Goal: Task Accomplishment & Management: Manage account settings

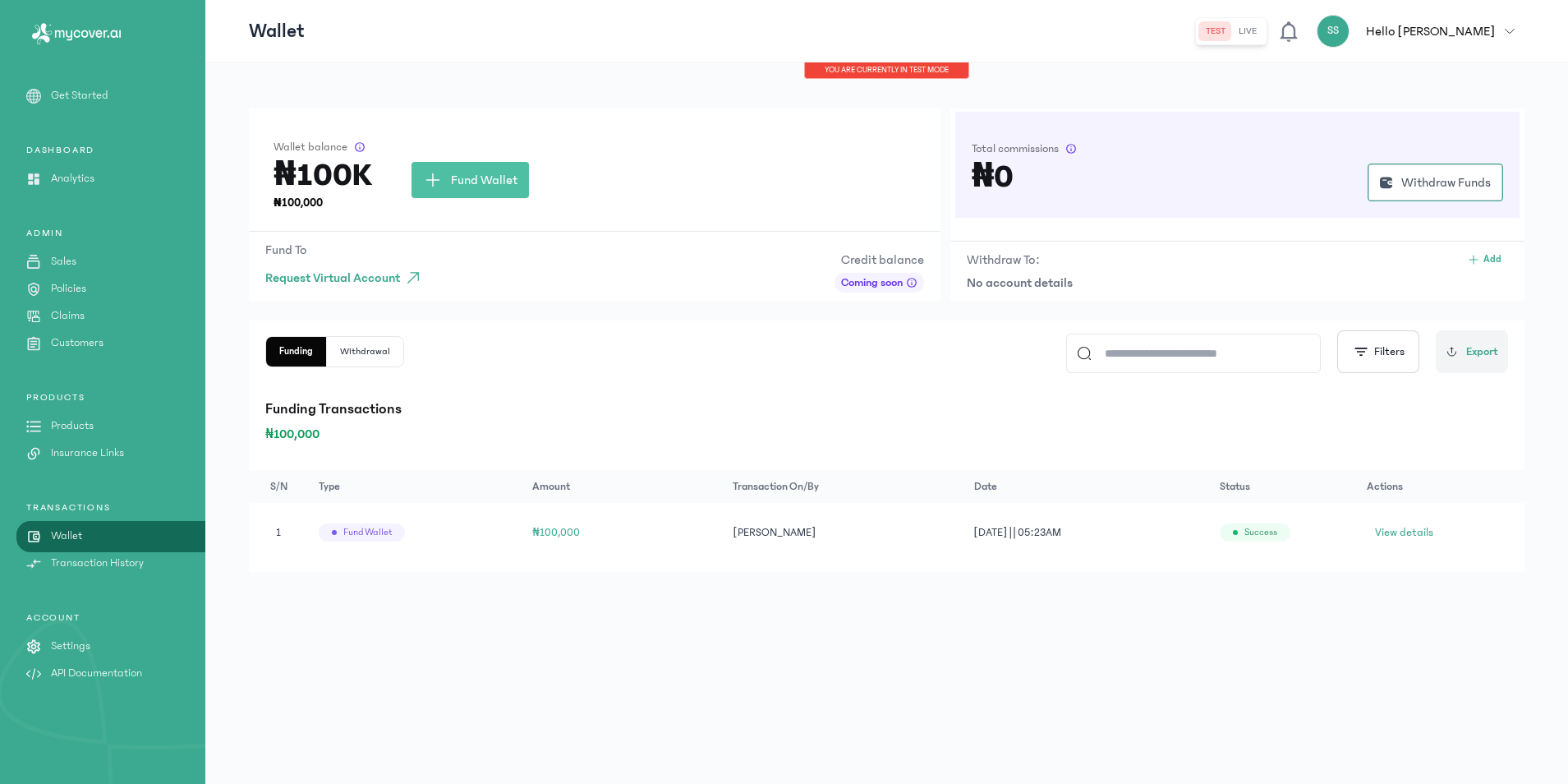
click at [1106, 274] on p "No account details" at bounding box center [1236, 282] width 541 height 19
click at [1416, 532] on span "View details" at bounding box center [1404, 532] width 58 height 17
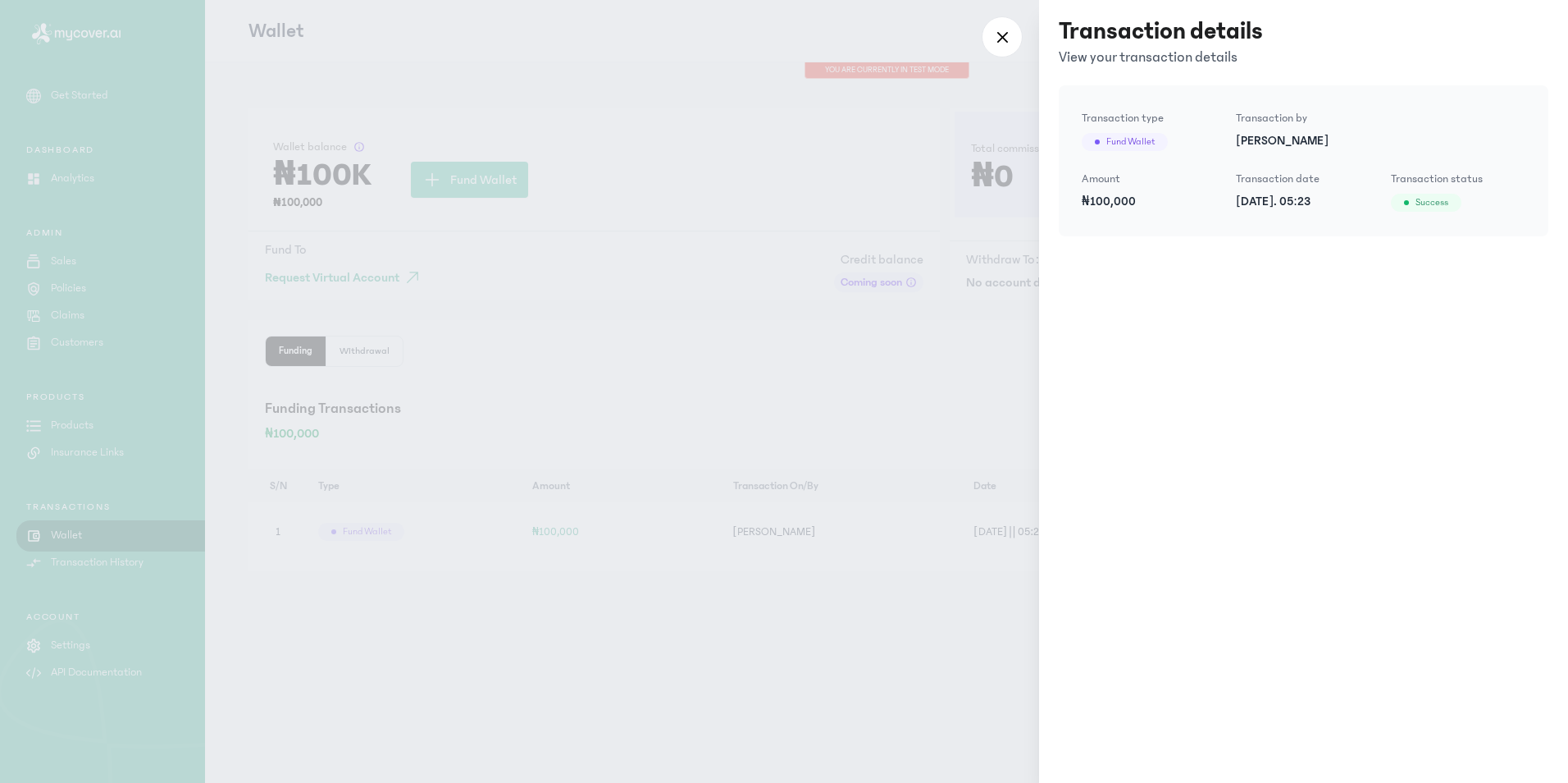
click at [1024, 37] on div at bounding box center [784, 391] width 1568 height 783
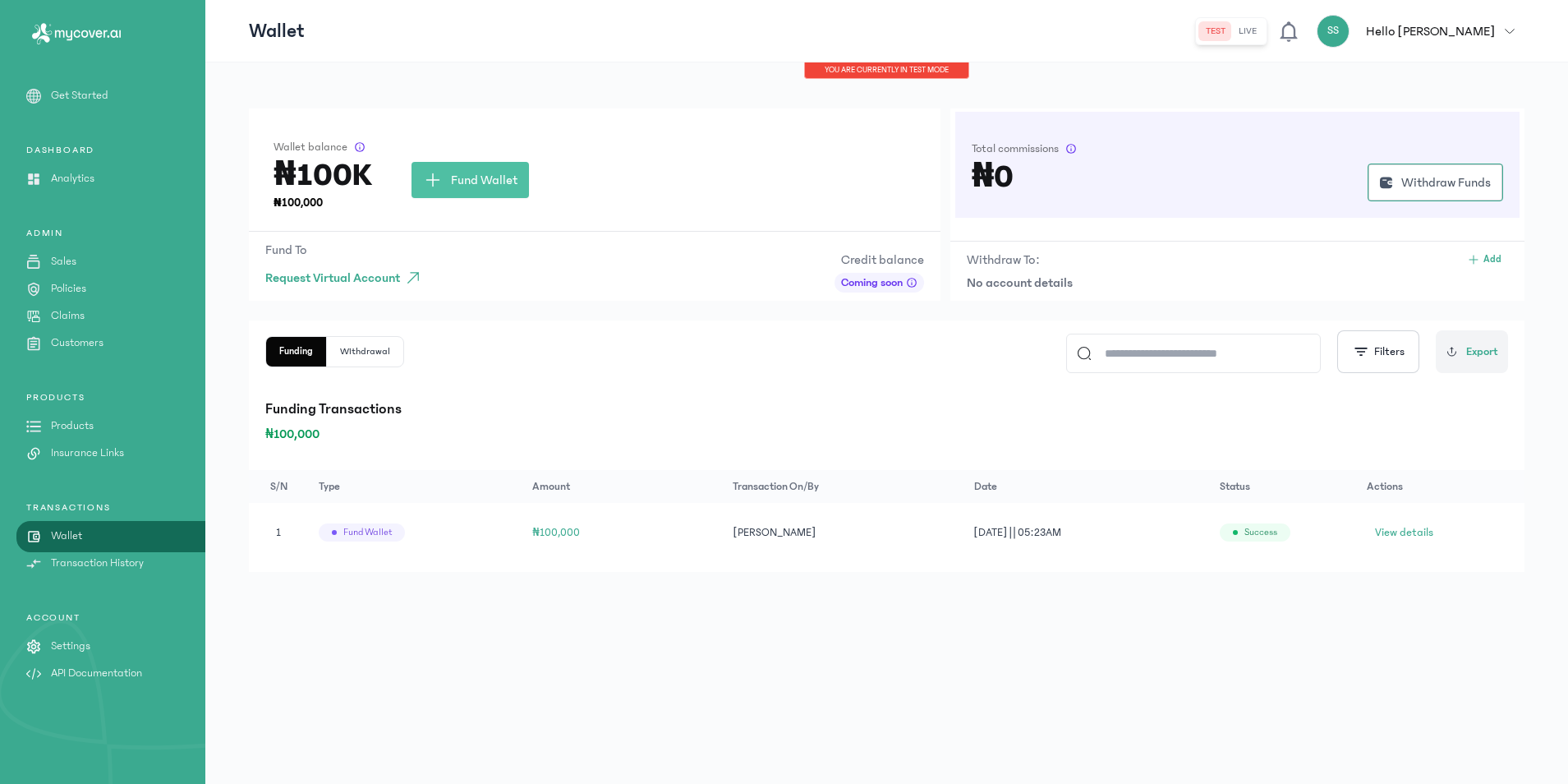
click at [902, 70] on div "You are currently in TEST MODE" at bounding box center [886, 70] width 165 height 17
click at [908, 70] on div "You are currently in TEST MODE" at bounding box center [886, 70] width 165 height 17
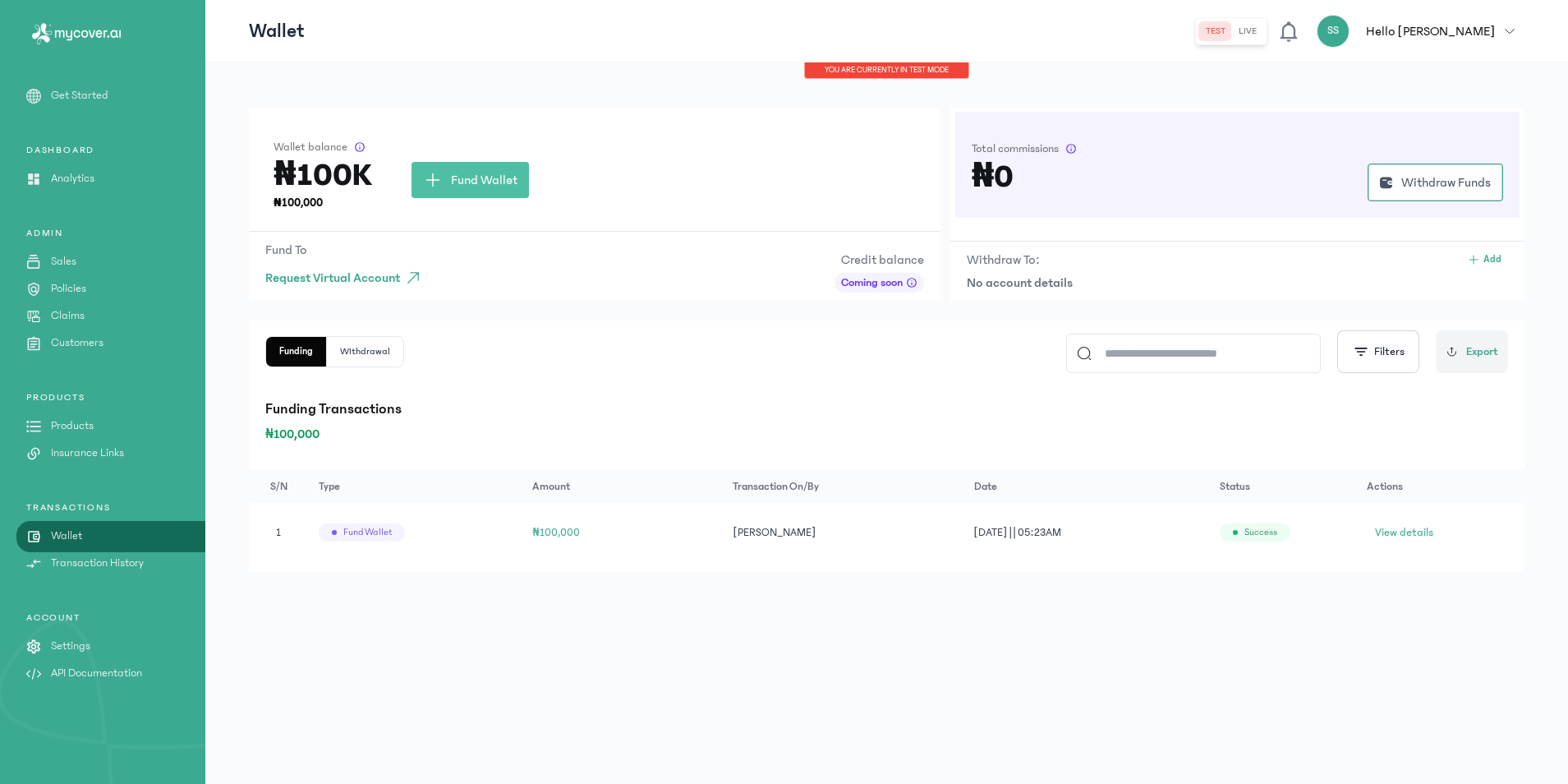
click at [356, 366] on button "Withdrawal" at bounding box center [365, 352] width 77 height 30
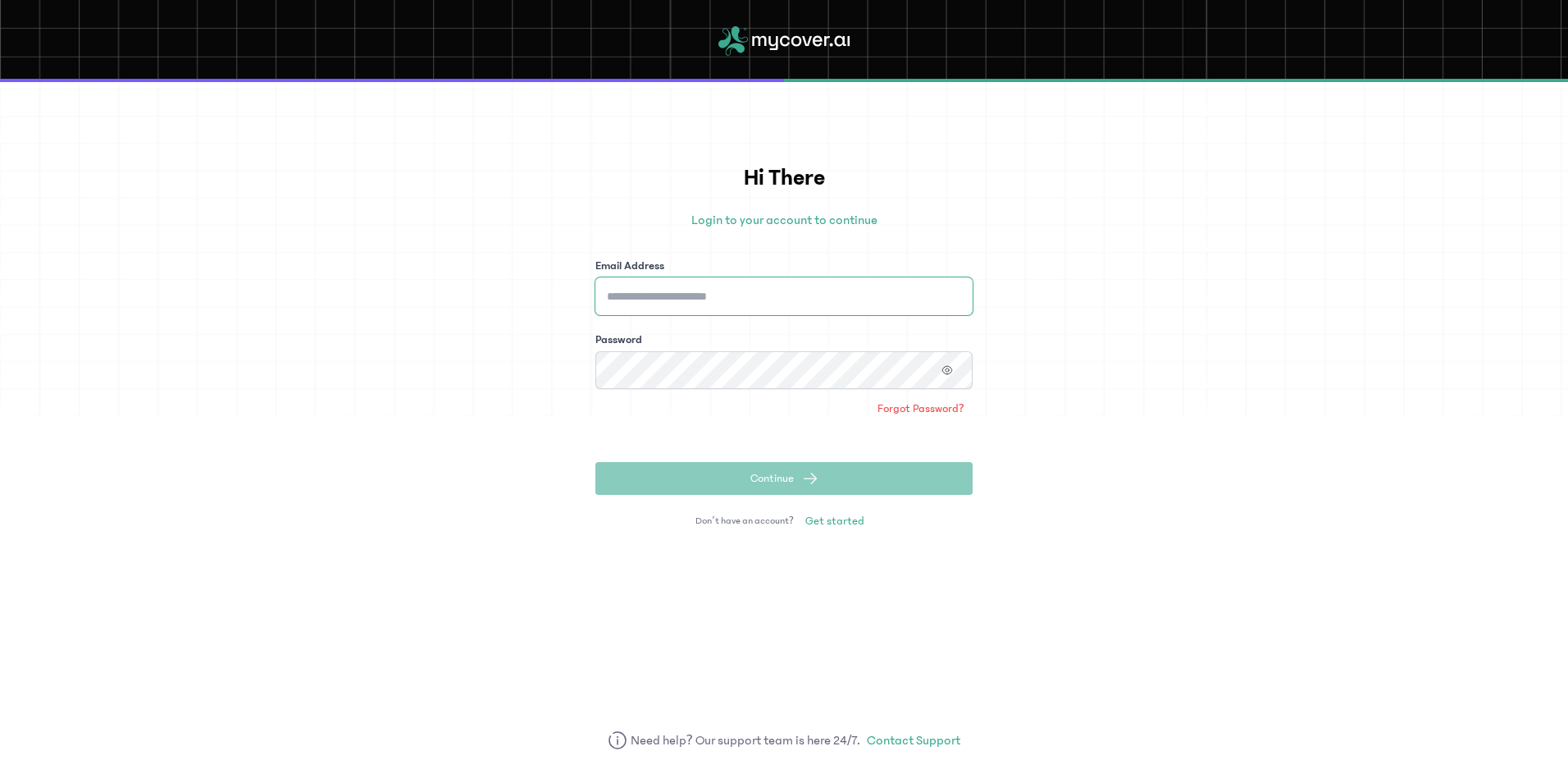
type input "**********"
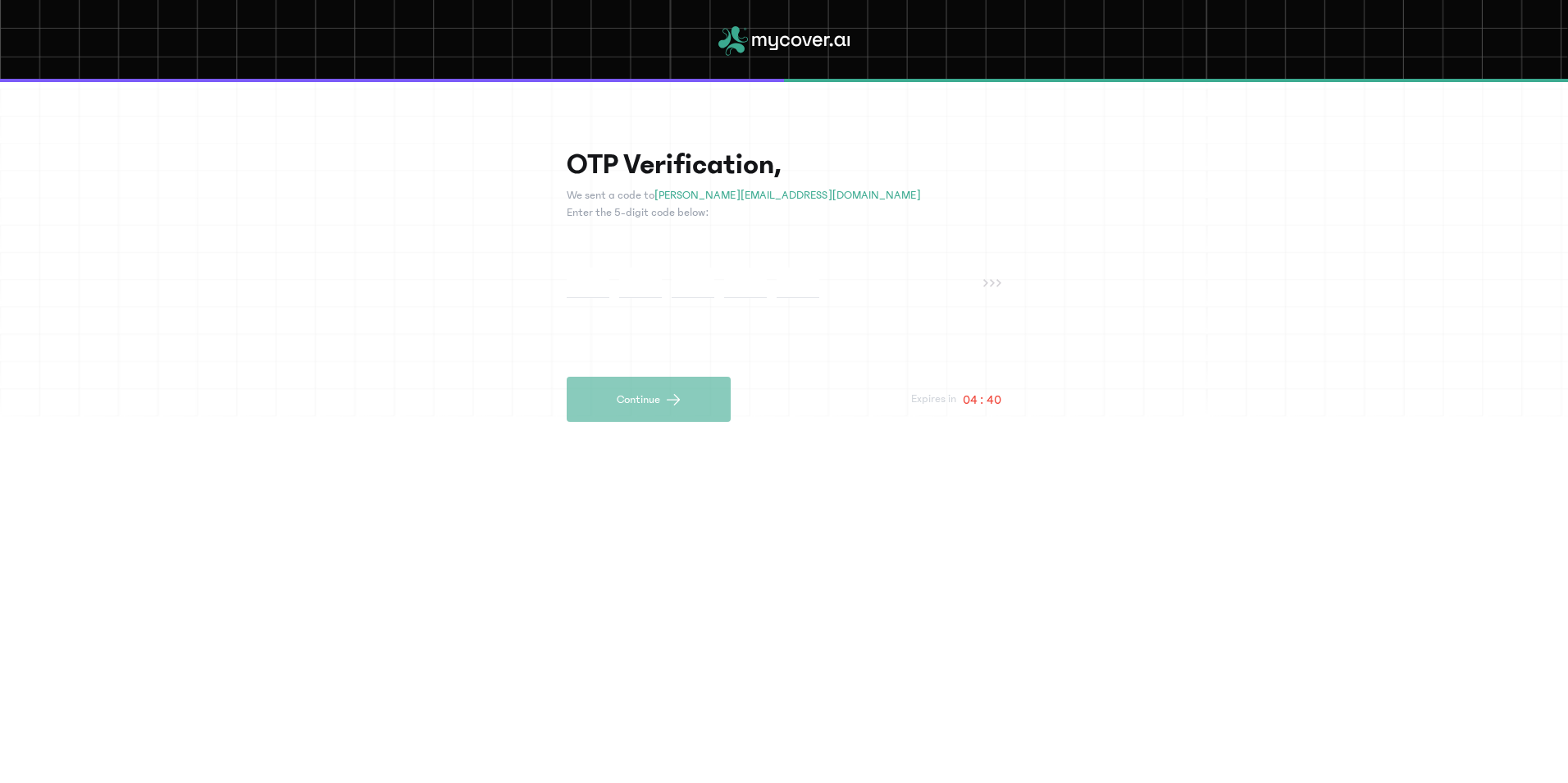
click at [666, 279] on div at bounding box center [775, 282] width 416 height 31
click at [610, 279] on div at bounding box center [775, 282] width 416 height 31
click at [612, 279] on div at bounding box center [775, 282] width 416 height 31
click at [640, 265] on div "OTP Verification, We sent a code to saheed.somoye@yahoo.com Enter the 5-digit c…" at bounding box center [784, 285] width 435 height 274
click at [730, 282] on input "text" at bounding box center [745, 282] width 43 height 31
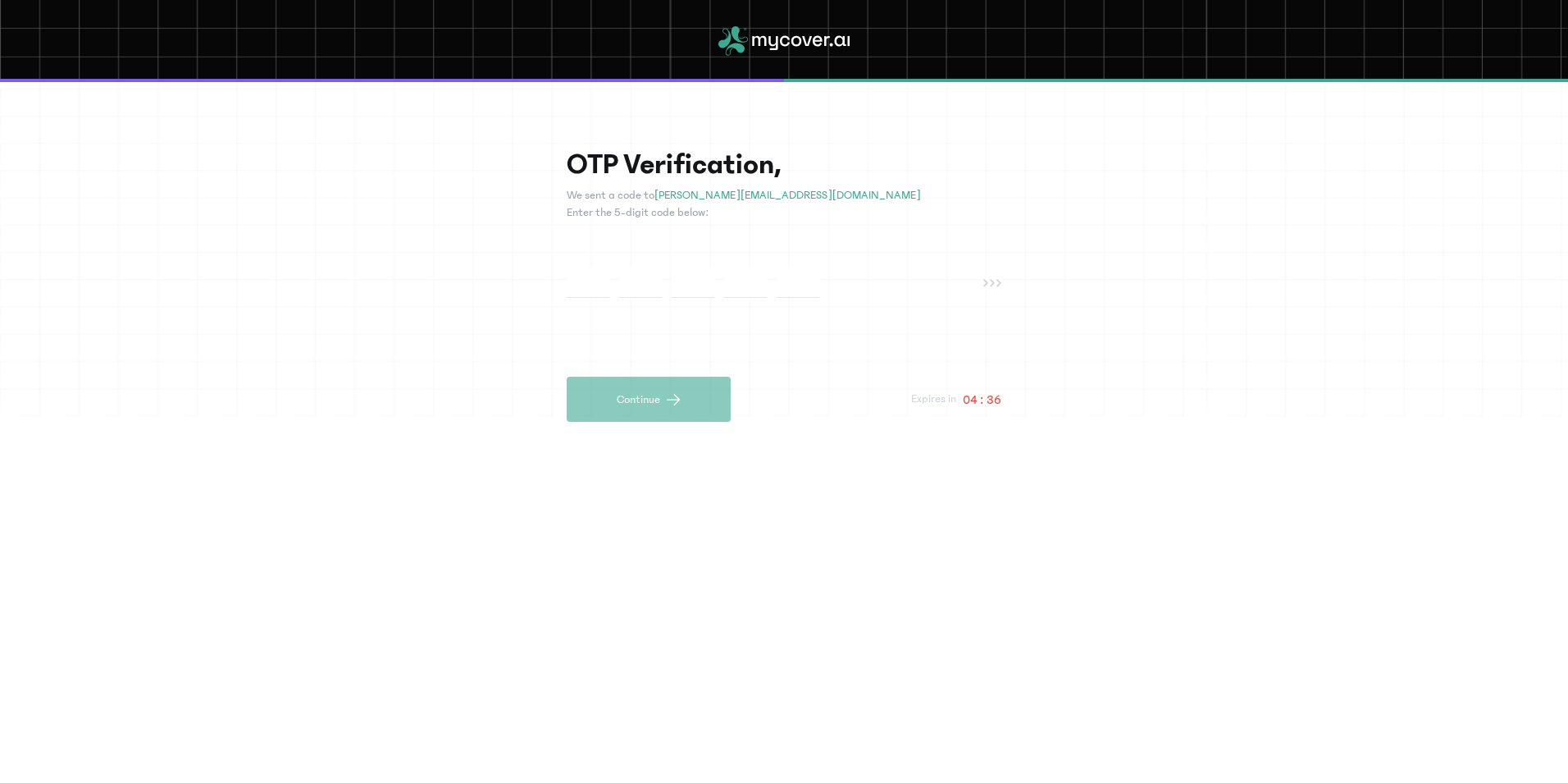
click at [582, 277] on input "text" at bounding box center [588, 282] width 43 height 31
click at [855, 262] on div "OTP Verification, We sent a code to saheed.somoye@yahoo.com Enter the 5-digit c…" at bounding box center [784, 285] width 435 height 274
click at [772, 320] on div "OTP Verification, We sent a code to saheed.somoye@yahoo.com Enter the 5-digit c…" at bounding box center [784, 285] width 435 height 274
click at [596, 282] on input "text" at bounding box center [588, 282] width 43 height 31
type input "*"
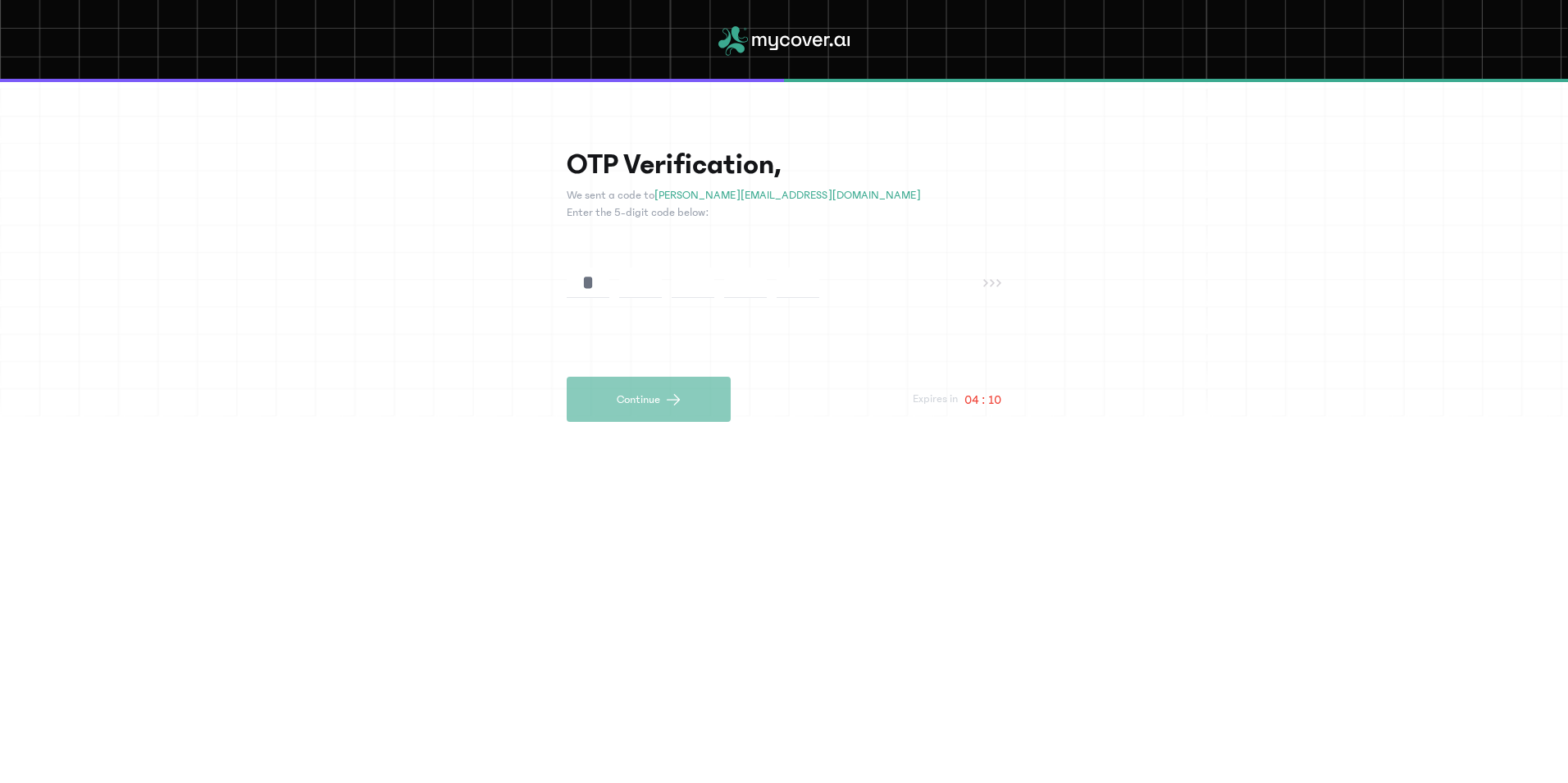
type input "*"
click at [842, 275] on div "* * * * *" at bounding box center [775, 282] width 416 height 31
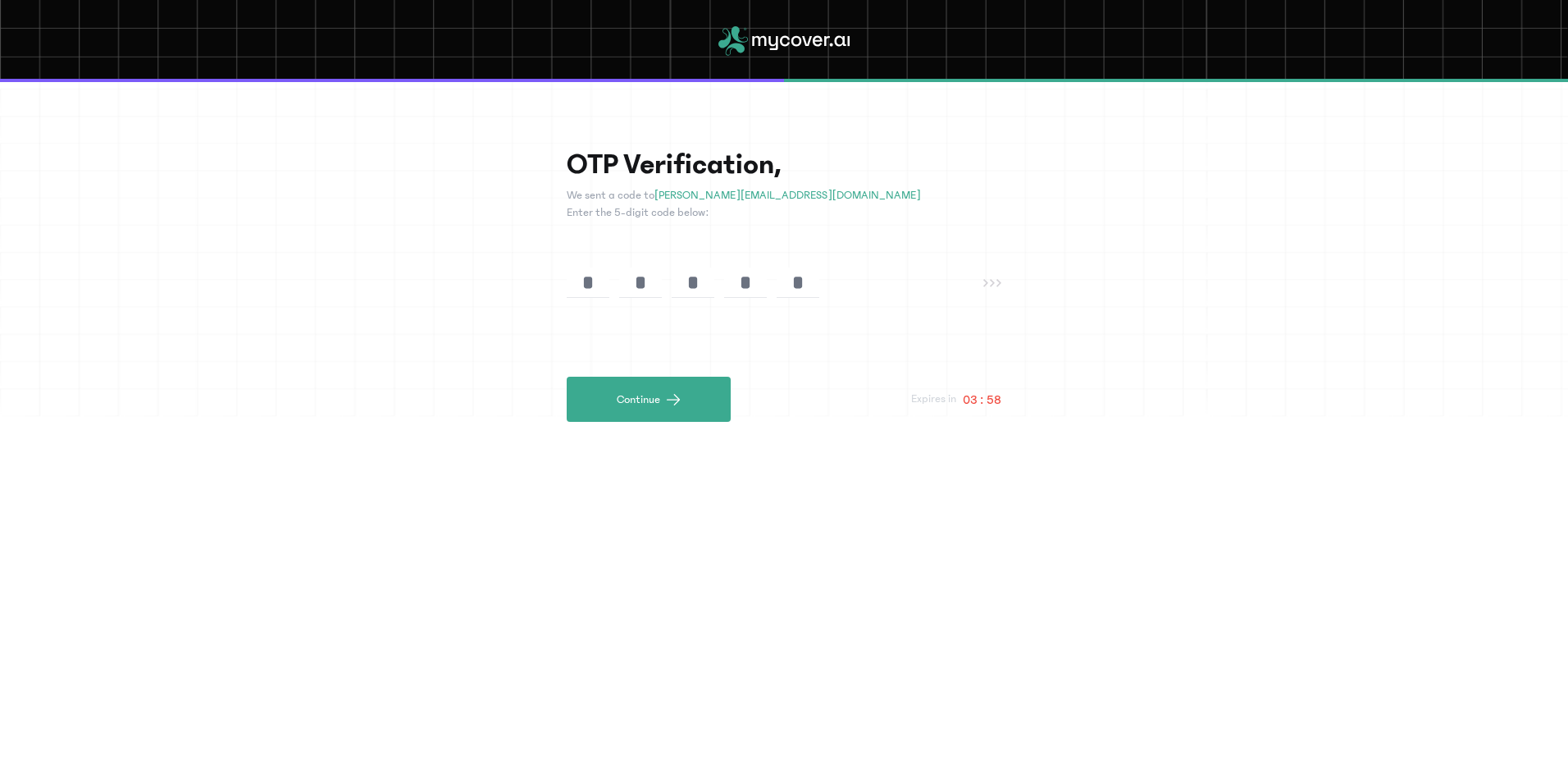
drag, startPoint x: 815, startPoint y: 282, endPoint x: 835, endPoint y: 285, distance: 20.2
click at [821, 282] on div "* * * * *" at bounding box center [775, 282] width 416 height 31
drag, startPoint x: 835, startPoint y: 285, endPoint x: 566, endPoint y: 332, distance: 273.1
click at [566, 332] on div "OTP Verification, We sent a code to saheed.somoye@yahoo.com Enter the 5-digit c…" at bounding box center [784, 431] width 1568 height 700
click at [577, 340] on div "OTP Verification, We sent a code to saheed.somoye@yahoo.com Enter the 5-digit c…" at bounding box center [784, 285] width 435 height 274
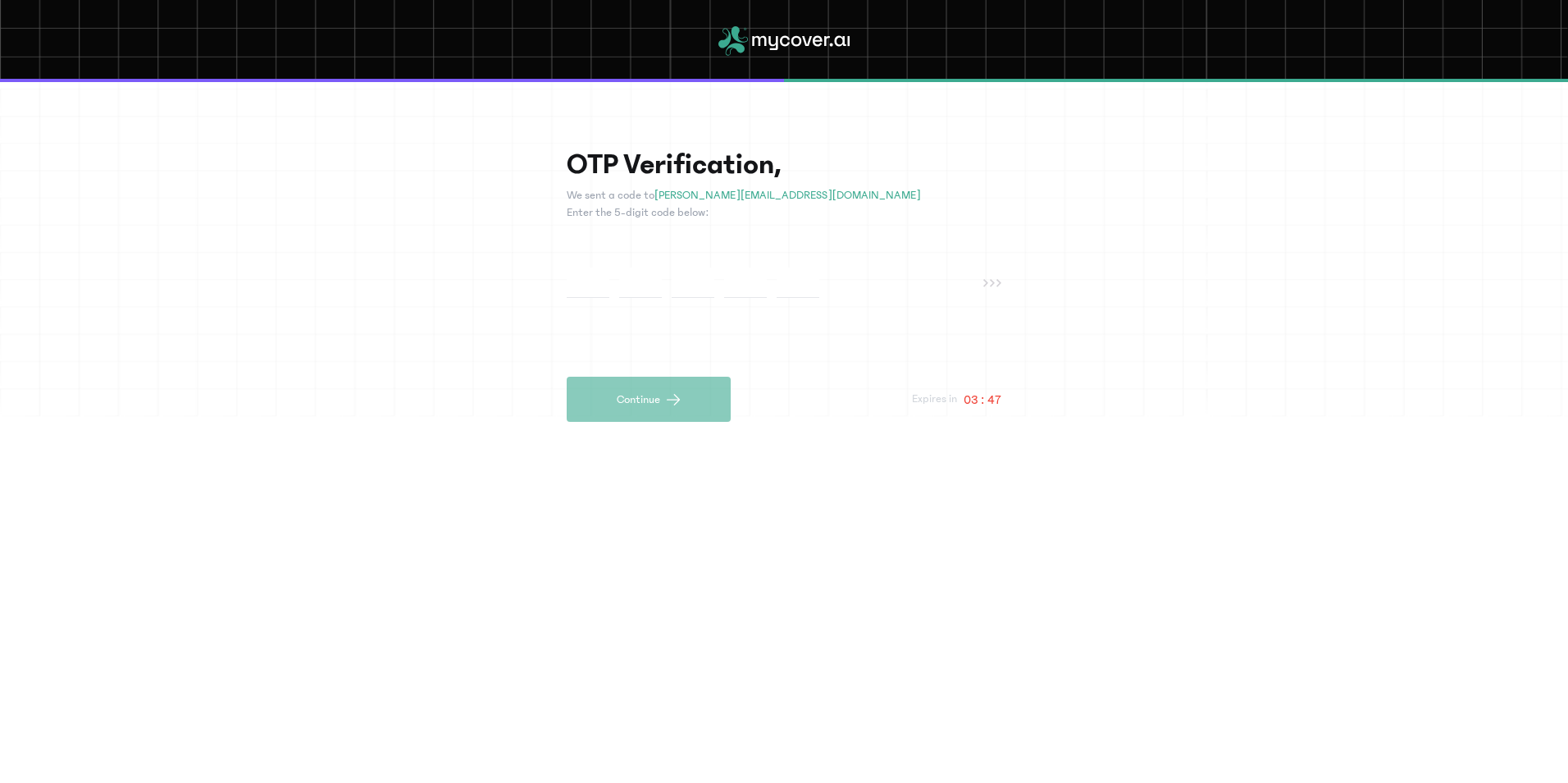
click at [586, 339] on div "OTP Verification, We sent a code to saheed.somoye@yahoo.com Enter the 5-digit c…" at bounding box center [784, 285] width 435 height 274
click at [577, 276] on input "text" at bounding box center [588, 282] width 43 height 31
click at [591, 286] on input "text" at bounding box center [588, 282] width 43 height 31
click at [848, 284] on div at bounding box center [775, 282] width 416 height 31
click at [813, 281] on input "text" at bounding box center [798, 282] width 43 height 31
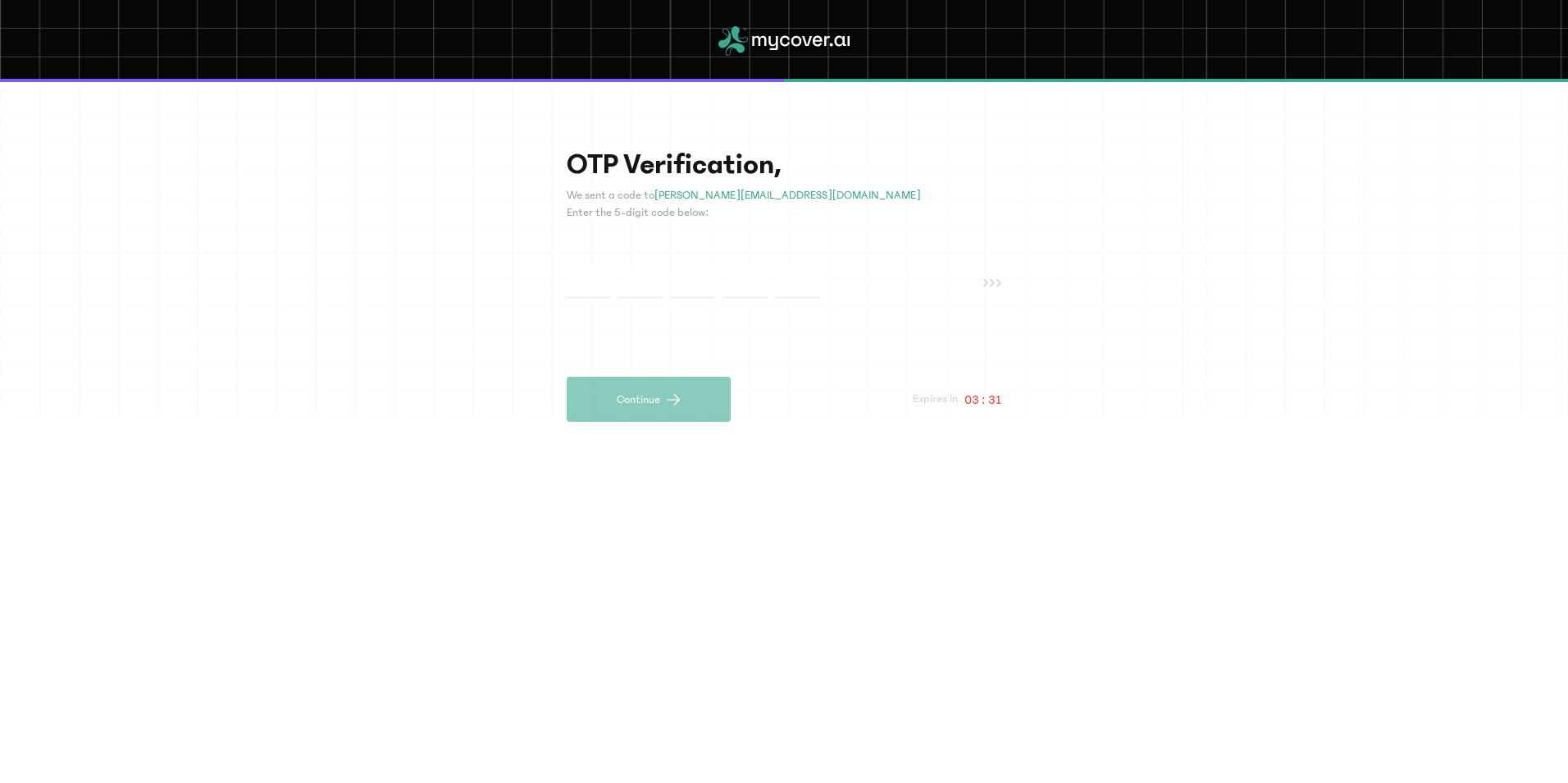
click at [588, 290] on input "text" at bounding box center [588, 282] width 43 height 31
type input "*"
click at [767, 269] on div at bounding box center [775, 282] width 416 height 31
click at [830, 304] on div "OTP Verification, We sent a code to saheed.somoye@yahoo.com Enter the 5-digit c…" at bounding box center [784, 285] width 435 height 274
click at [809, 278] on input "text" at bounding box center [798, 282] width 43 height 31
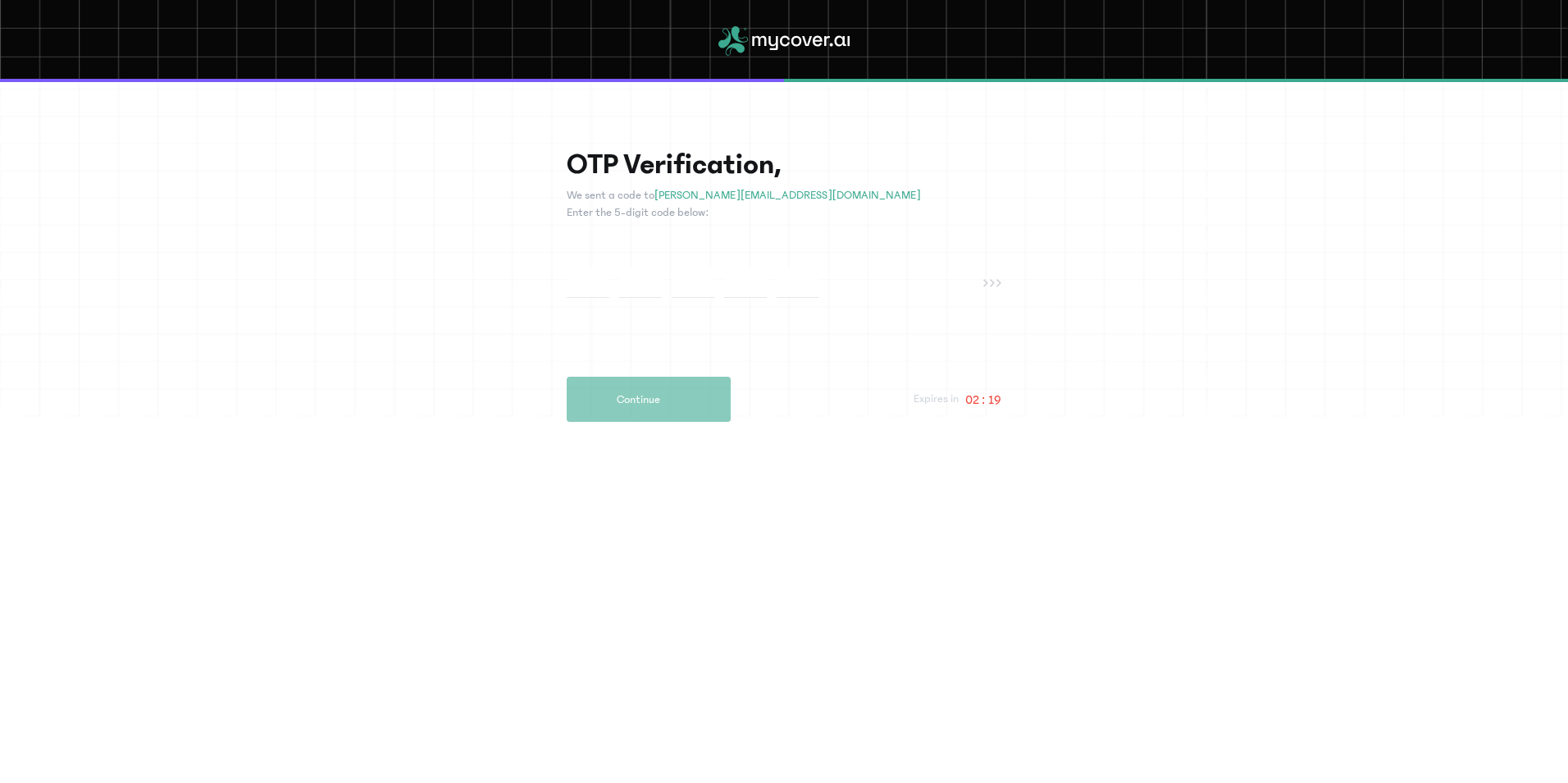
click at [588, 300] on div "OTP Verification, We sent a code to [PERSON_NAME][EMAIL_ADDRESS][DOMAIN_NAME] E…" at bounding box center [784, 285] width 435 height 274
click at [593, 275] on input "text" at bounding box center [588, 282] width 43 height 31
click at [678, 286] on input "text" at bounding box center [693, 282] width 43 height 31
click at [835, 293] on div at bounding box center [775, 282] width 416 height 31
click at [773, 290] on div at bounding box center [775, 282] width 416 height 31
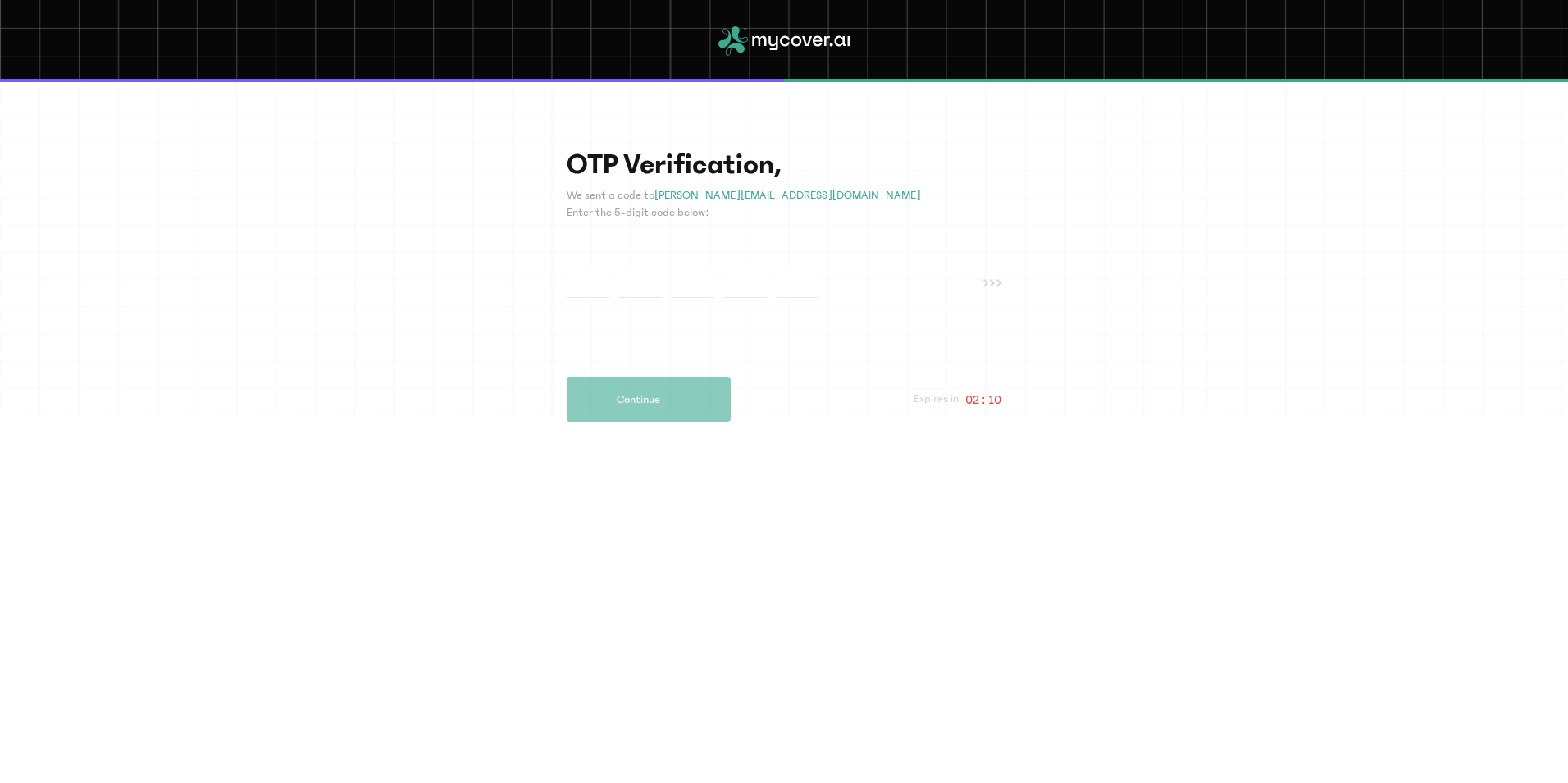
click at [583, 286] on input "text" at bounding box center [588, 282] width 43 height 31
click at [687, 279] on input "text" at bounding box center [693, 282] width 43 height 31
click at [752, 272] on input "text" at bounding box center [745, 282] width 43 height 31
click at [798, 273] on input "text" at bounding box center [798, 282] width 43 height 31
drag, startPoint x: 584, startPoint y: 280, endPoint x: 647, endPoint y: 391, distance: 127.6
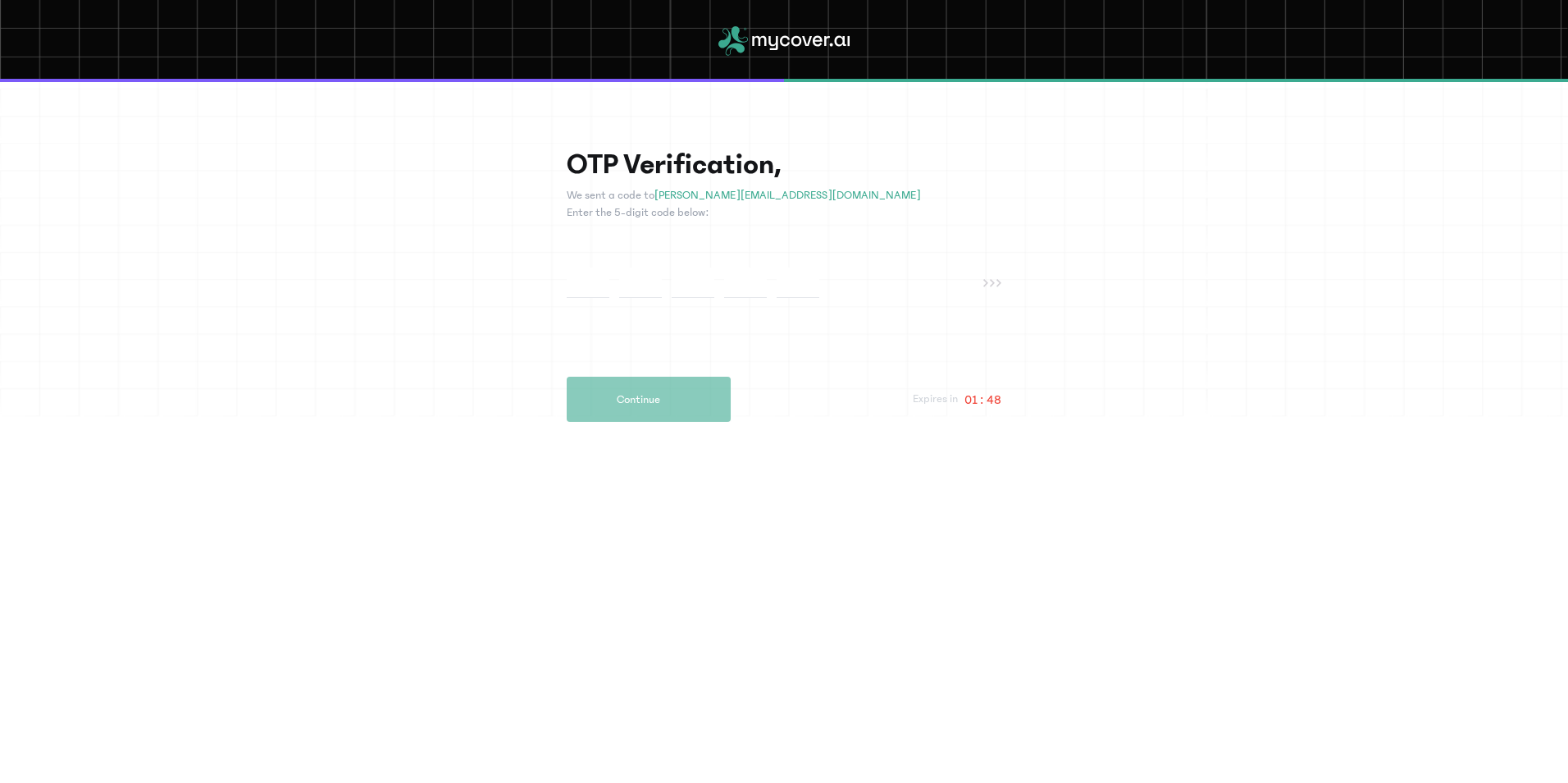
click at [585, 280] on input "text" at bounding box center [588, 282] width 43 height 31
click at [740, 195] on span "[PERSON_NAME][EMAIL_ADDRESS][DOMAIN_NAME]" at bounding box center [787, 195] width 266 height 13
click at [741, 197] on span "[PERSON_NAME][EMAIL_ADDRESS][DOMAIN_NAME]" at bounding box center [787, 195] width 266 height 13
click at [749, 198] on span "[PERSON_NAME][EMAIL_ADDRESS][DOMAIN_NAME]" at bounding box center [787, 195] width 266 height 13
click at [981, 405] on p "01 : 44" at bounding box center [983, 400] width 37 height 19
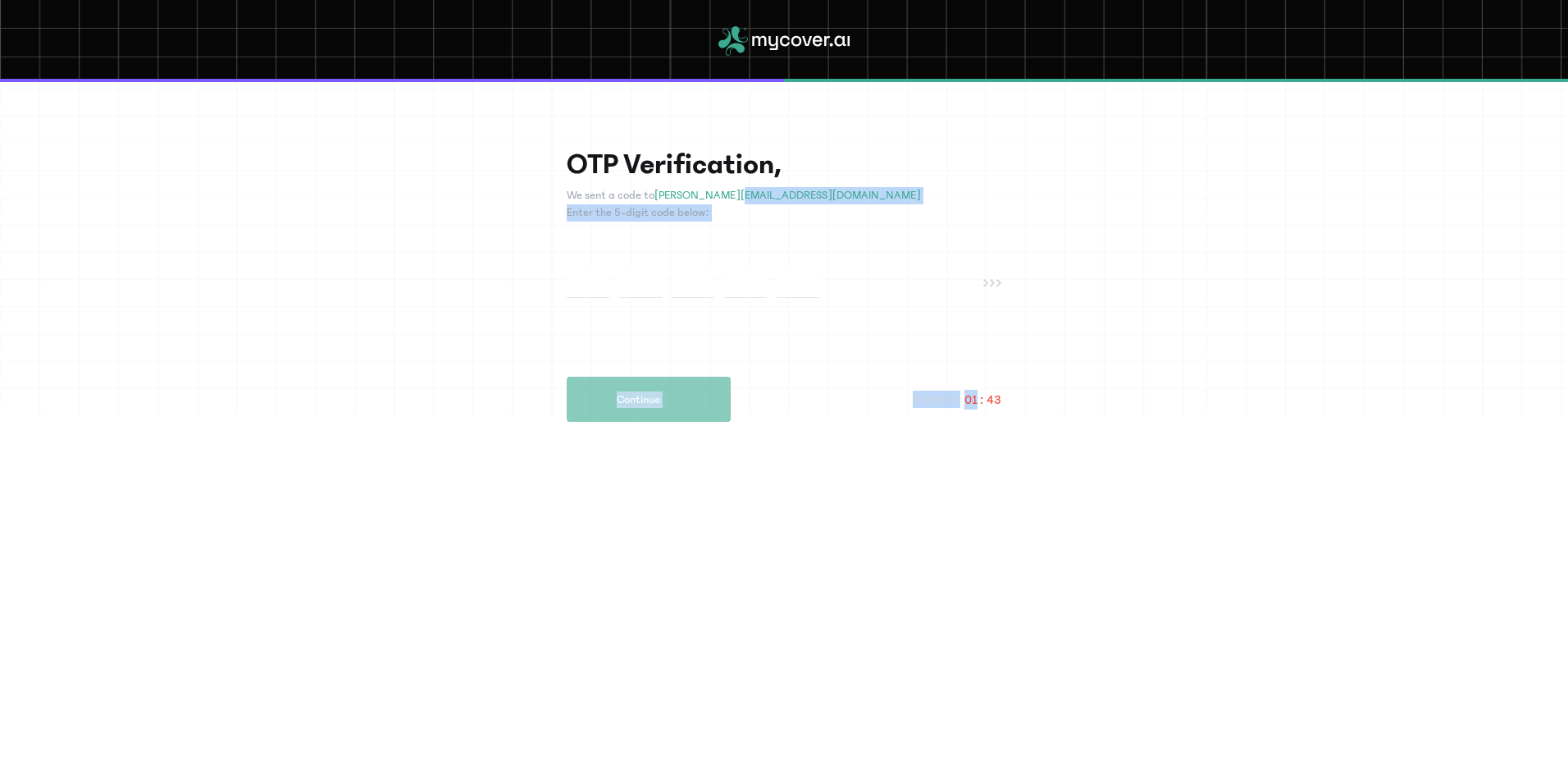
drag, startPoint x: 981, startPoint y: 405, endPoint x: 972, endPoint y: 419, distance: 16.6
click at [972, 419] on div "Continue Expires in 01 : 43" at bounding box center [784, 399] width 435 height 45
click at [591, 282] on input "text" at bounding box center [588, 282] width 43 height 31
click at [632, 273] on input "text" at bounding box center [640, 282] width 43 height 31
click at [696, 291] on input "text" at bounding box center [693, 282] width 43 height 31
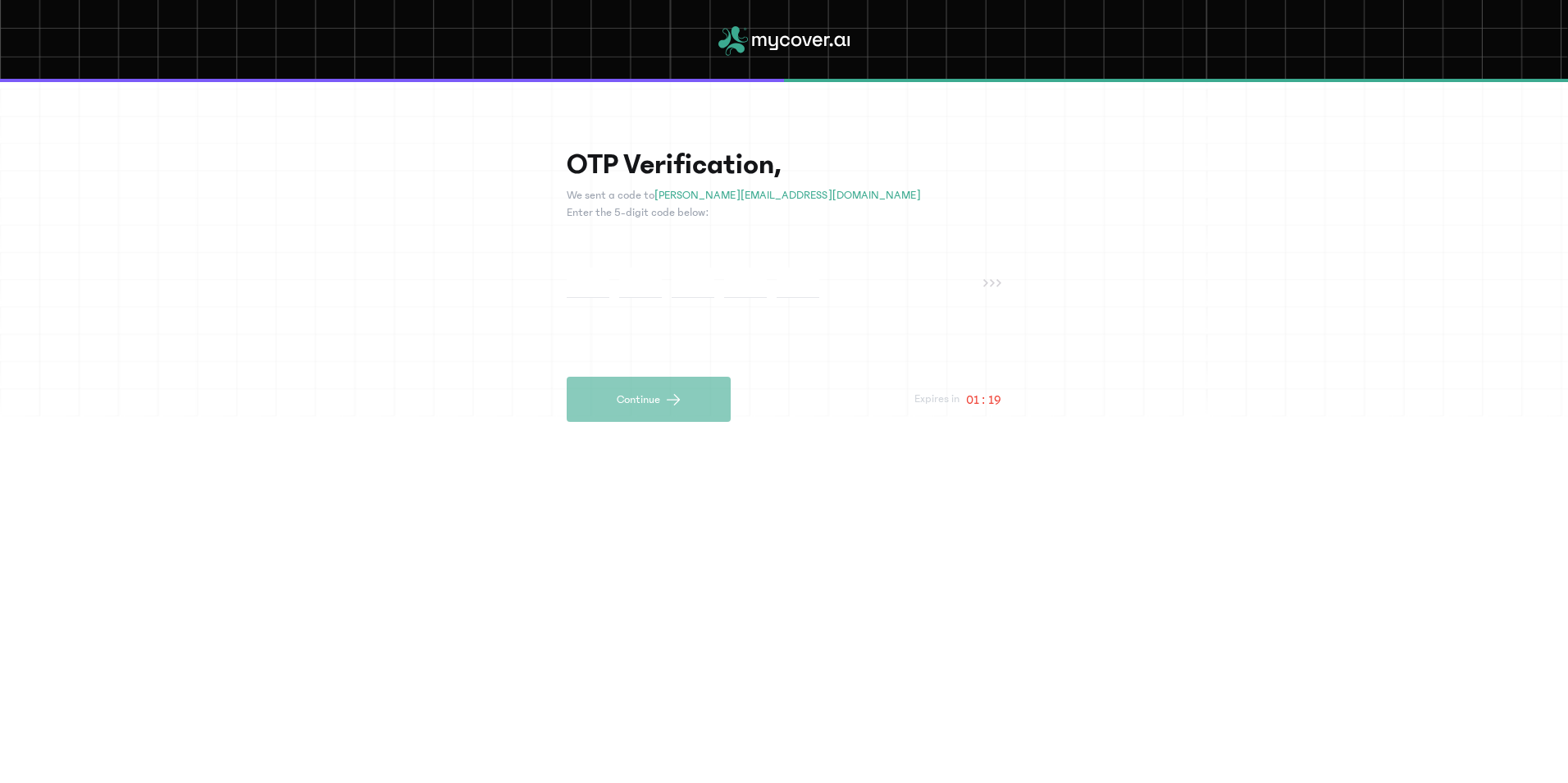
click at [765, 291] on input "text" at bounding box center [745, 282] width 43 height 31
click at [823, 286] on div at bounding box center [775, 282] width 416 height 31
click at [800, 280] on input "text" at bounding box center [798, 282] width 43 height 31
click at [596, 292] on input "text" at bounding box center [588, 282] width 43 height 31
click at [594, 281] on input "text" at bounding box center [588, 282] width 43 height 31
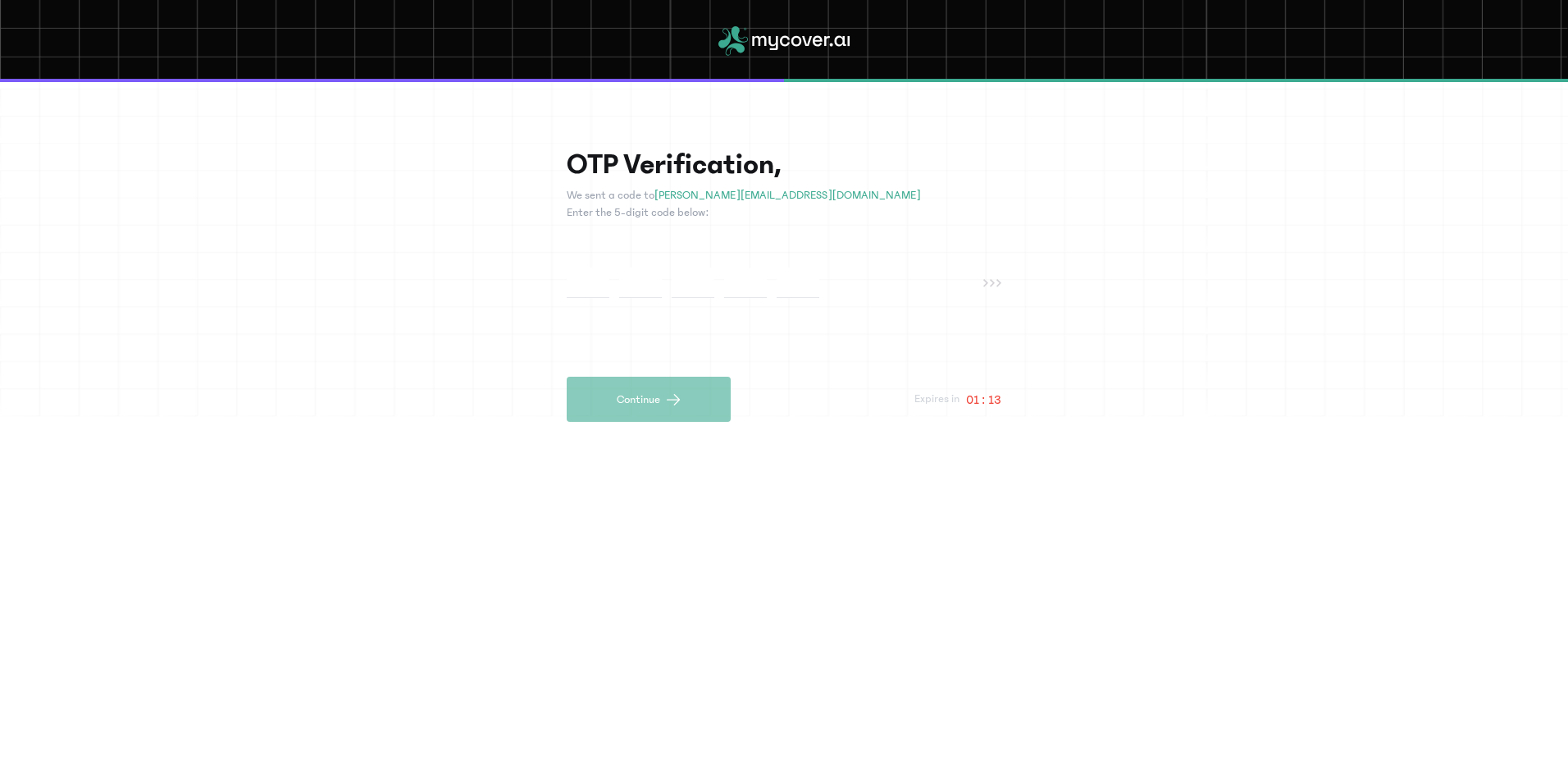
click at [652, 279] on input "text" at bounding box center [640, 282] width 43 height 31
click at [690, 280] on input "text" at bounding box center [693, 282] width 43 height 31
click at [736, 272] on input "text" at bounding box center [745, 282] width 43 height 31
click at [804, 277] on input "text" at bounding box center [798, 282] width 43 height 31
click at [593, 275] on input "text" at bounding box center [588, 282] width 43 height 31
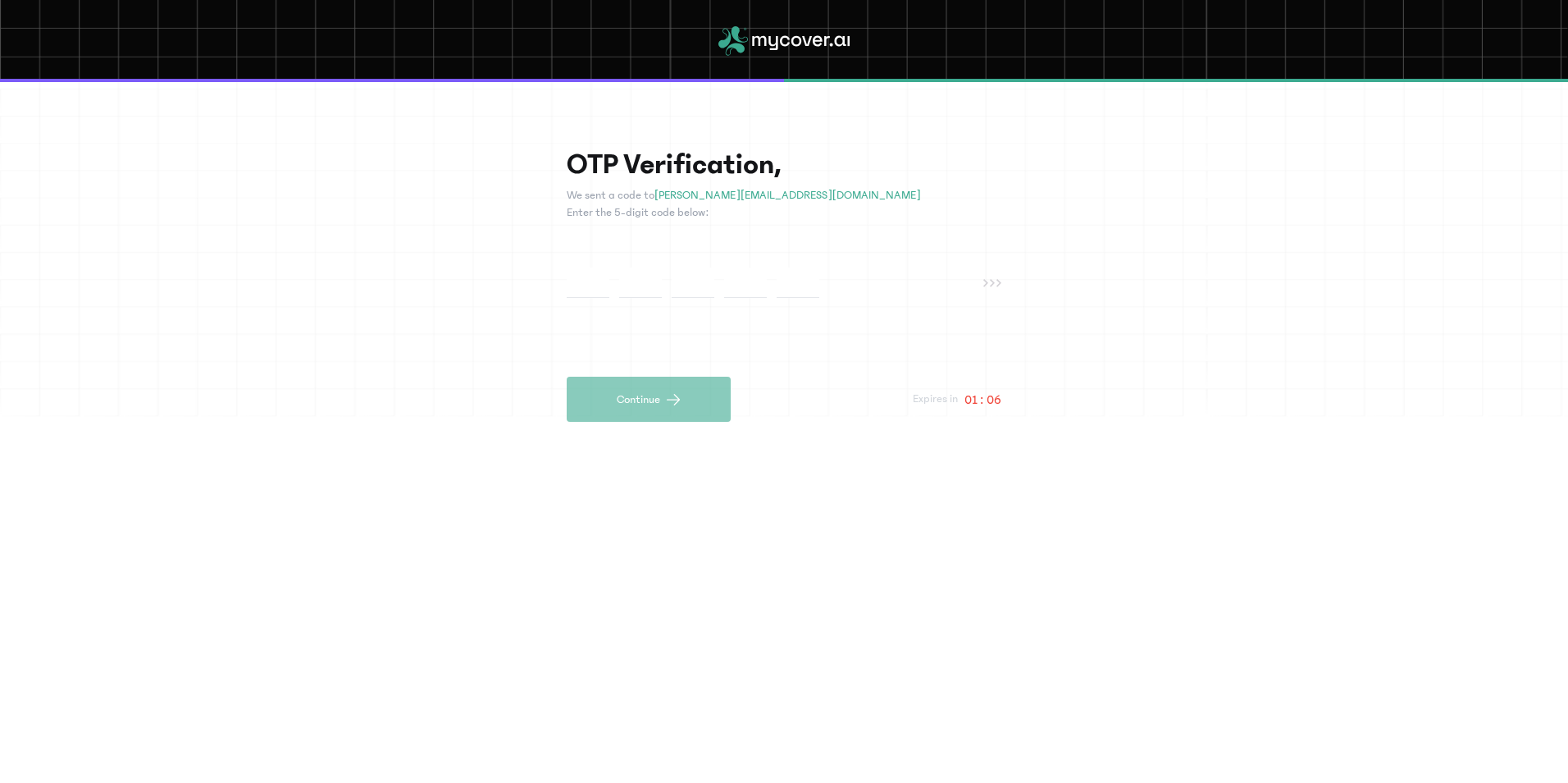
click at [671, 274] on div at bounding box center [775, 282] width 416 height 31
click at [704, 282] on input "text" at bounding box center [693, 282] width 43 height 31
click at [775, 276] on div at bounding box center [775, 282] width 416 height 31
click at [758, 279] on input "text" at bounding box center [745, 282] width 43 height 31
click at [598, 286] on input "text" at bounding box center [588, 282] width 43 height 31
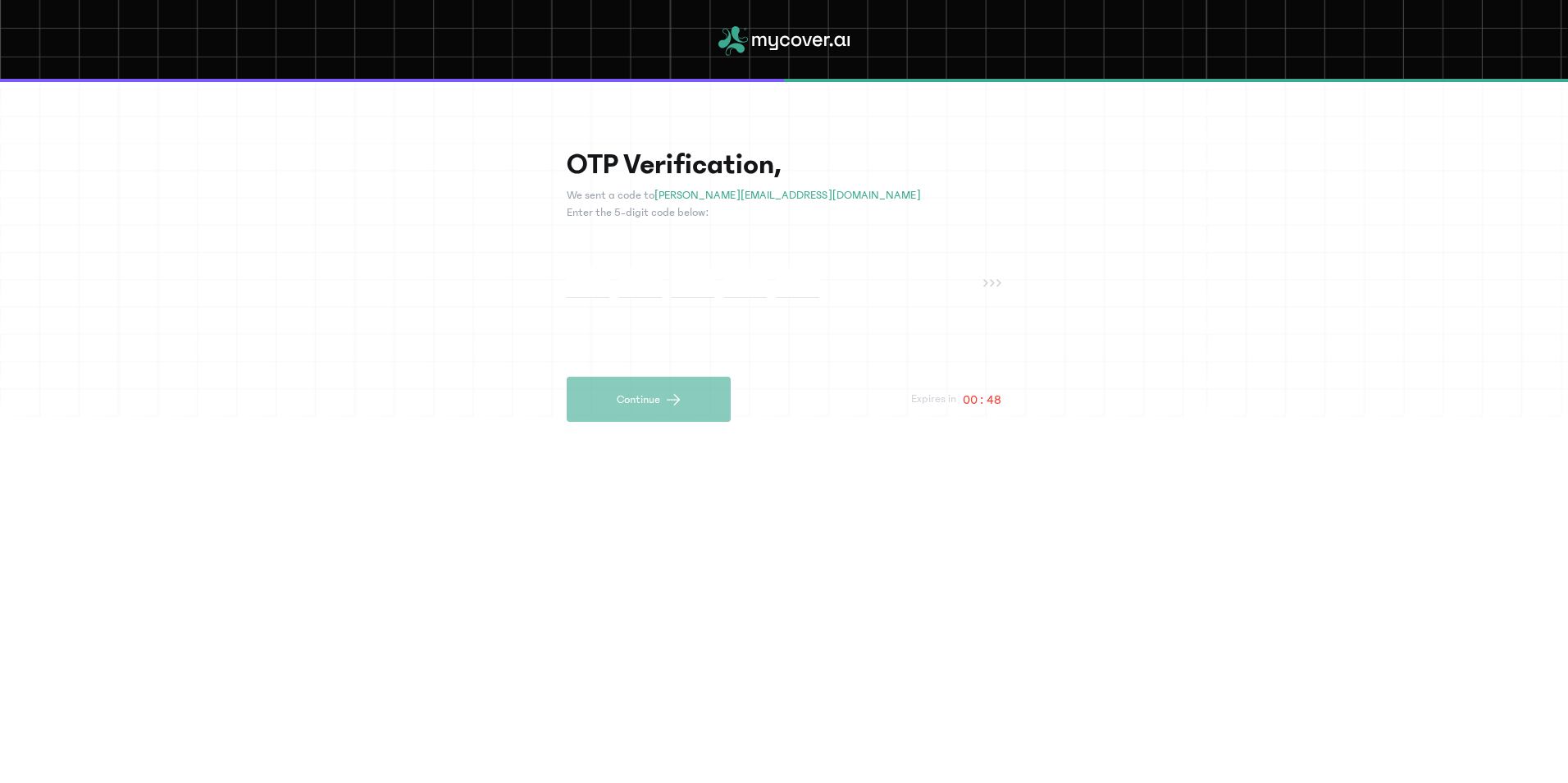
click at [806, 37] on icon at bounding box center [784, 41] width 131 height 30
click at [871, 395] on span "Resend OTP" at bounding box center [865, 399] width 57 height 17
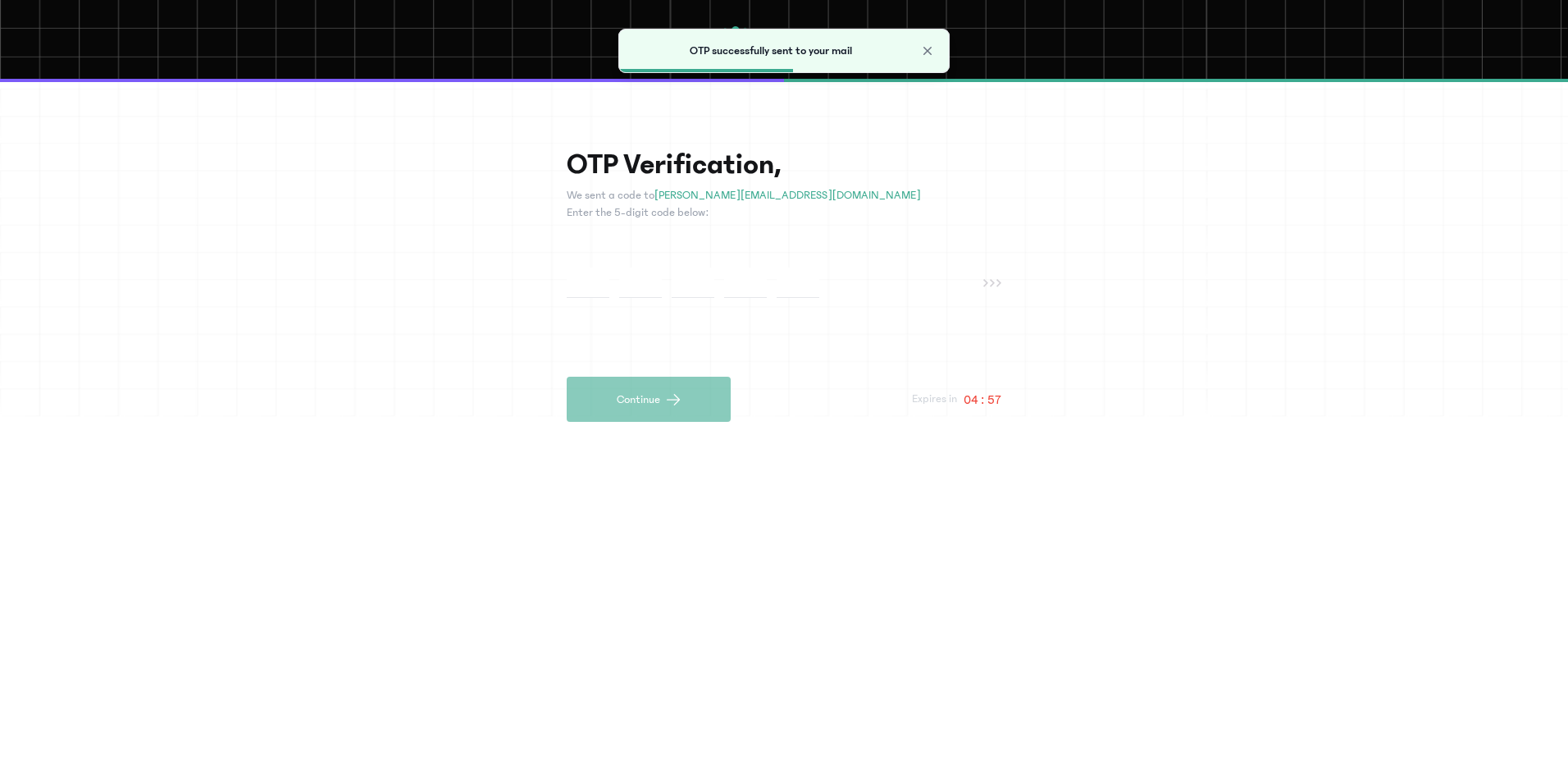
click at [597, 299] on div "OTP Verification, We sent a code to saheed.somoye@yahoo.com Enter the 5-digit c…" at bounding box center [784, 285] width 435 height 274
click at [586, 279] on input "text" at bounding box center [588, 282] width 43 height 31
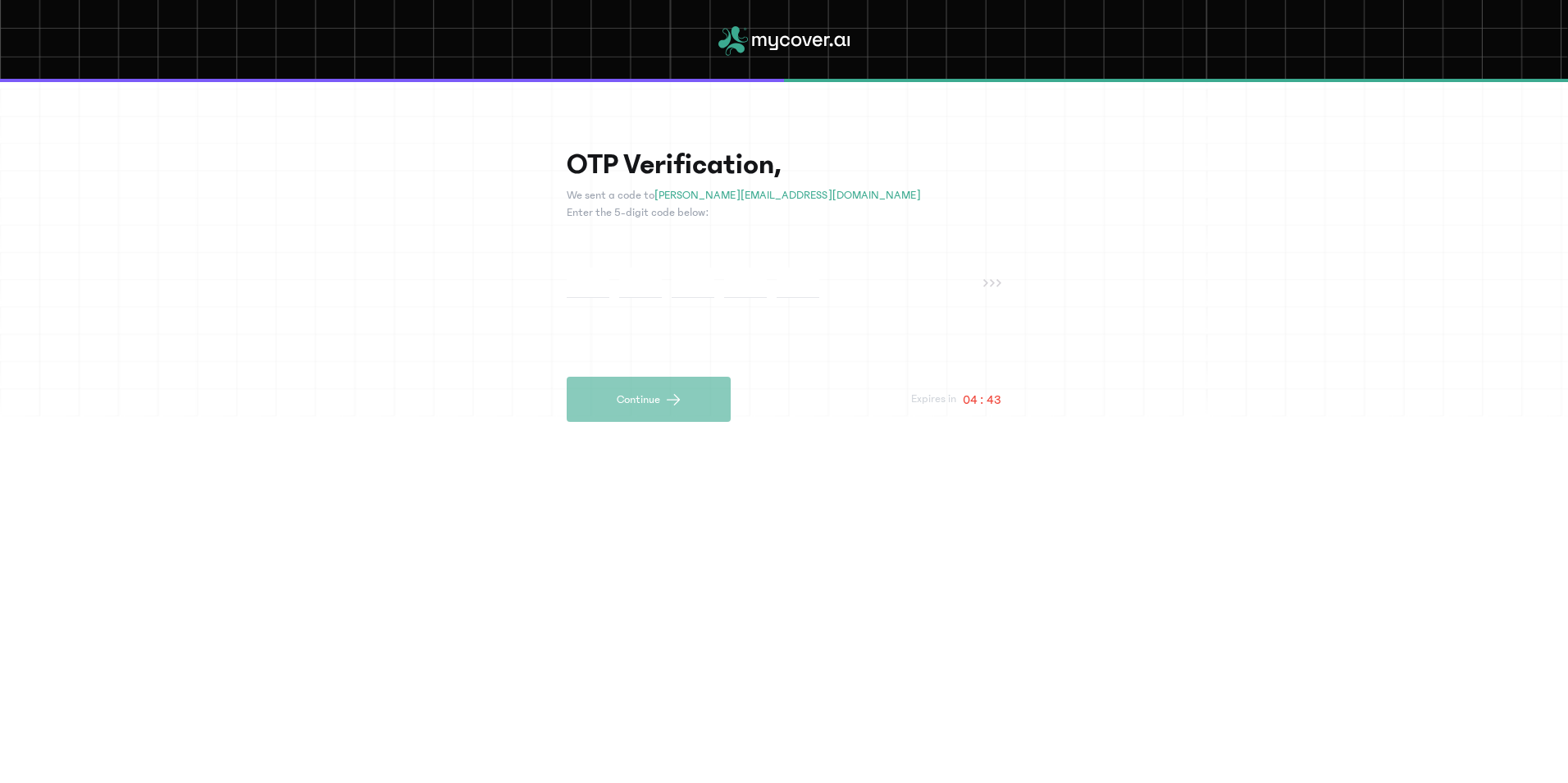
drag, startPoint x: 574, startPoint y: 271, endPoint x: 579, endPoint y: 279, distance: 9.4
click at [576, 277] on input "text" at bounding box center [588, 282] width 43 height 31
click at [579, 279] on input "text" at bounding box center [588, 282] width 43 height 31
click at [661, 318] on div "OTP Verification, We sent a code to saheed.somoye@yahoo.com Enter the 5-digit c…" at bounding box center [784, 285] width 435 height 274
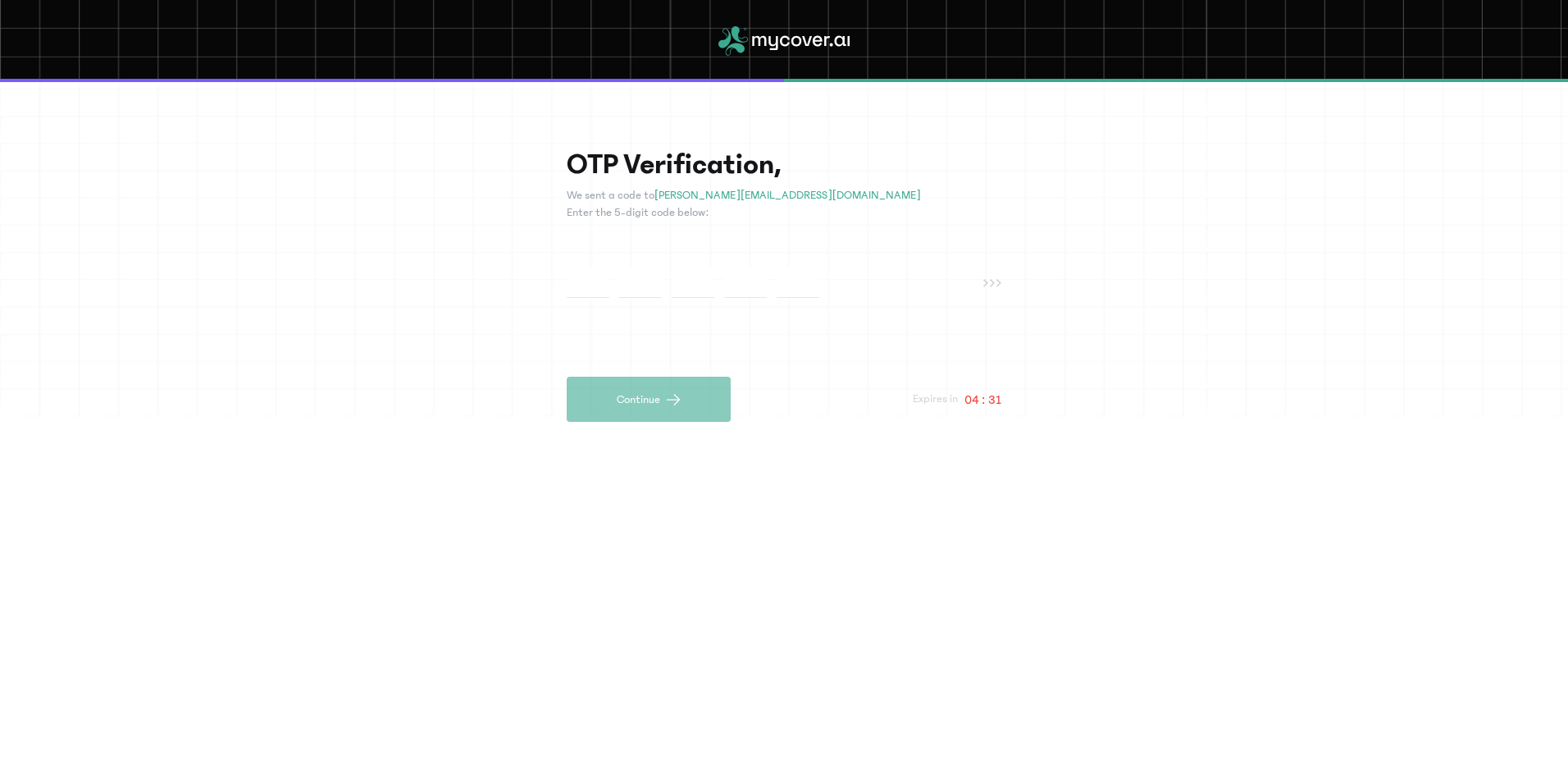
click at [627, 357] on div "OTP Verification, We sent a code to saheed.somoye@yahoo.com Enter the 5-digit c…" at bounding box center [784, 285] width 435 height 274
click at [962, 401] on div "Expires in 04 : 29" at bounding box center [957, 400] width 90 height 19
click at [966, 400] on p "04 : 29" at bounding box center [982, 400] width 38 height 19
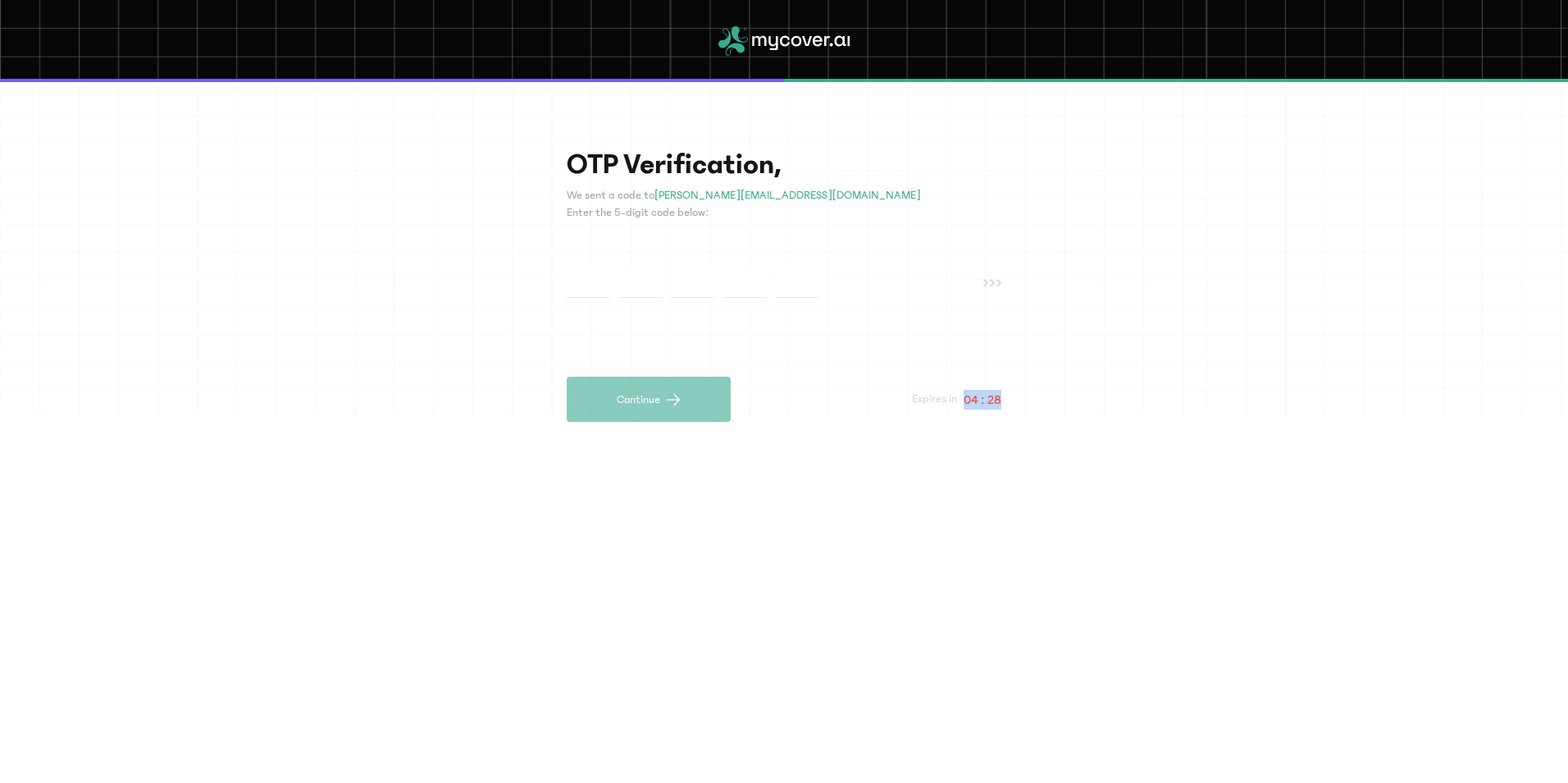
drag, startPoint x: 966, startPoint y: 400, endPoint x: 1002, endPoint y: 423, distance: 42.7
click at [1002, 423] on div "OTP Verification, We sent a code to saheed.somoye@yahoo.com Enter the 5-digit c…" at bounding box center [784, 431] width 1568 height 700
click at [973, 402] on p "04 : 20" at bounding box center [982, 400] width 38 height 19
drag, startPoint x: 973, startPoint y: 402, endPoint x: 1014, endPoint y: 395, distance: 41.6
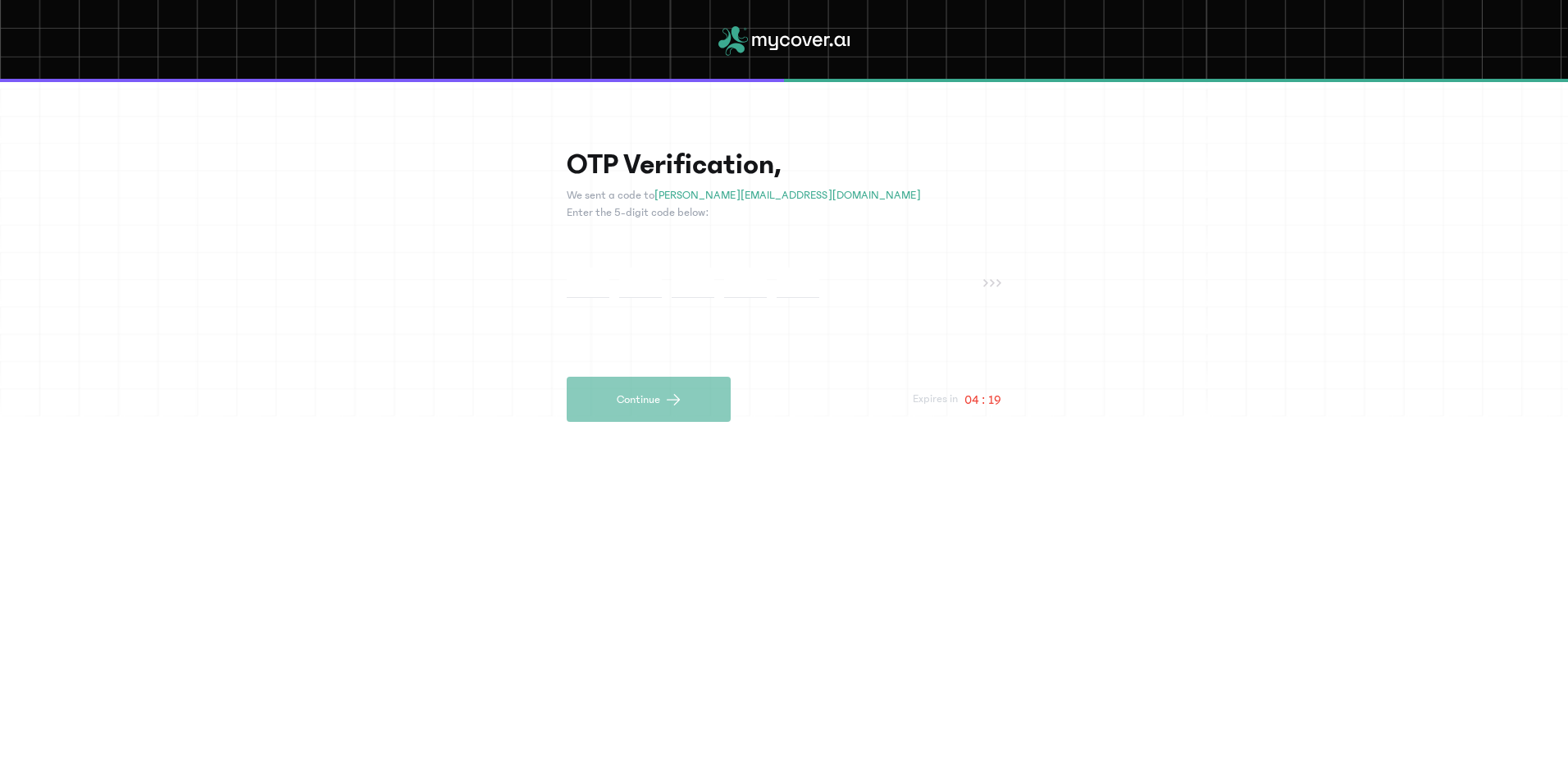
click at [1046, 432] on div "OTP Verification, We sent a code to saheed.somoye@yahoo.com Enter the 5-digit c…" at bounding box center [784, 431] width 1568 height 700
click at [980, 395] on p "04 : 18" at bounding box center [983, 400] width 37 height 19
drag, startPoint x: 1014, startPoint y: 395, endPoint x: 980, endPoint y: 395, distance: 34.0
click at [980, 395] on p "04 : 18" at bounding box center [983, 400] width 37 height 19
click at [985, 400] on p "04 : 18" at bounding box center [983, 400] width 37 height 19
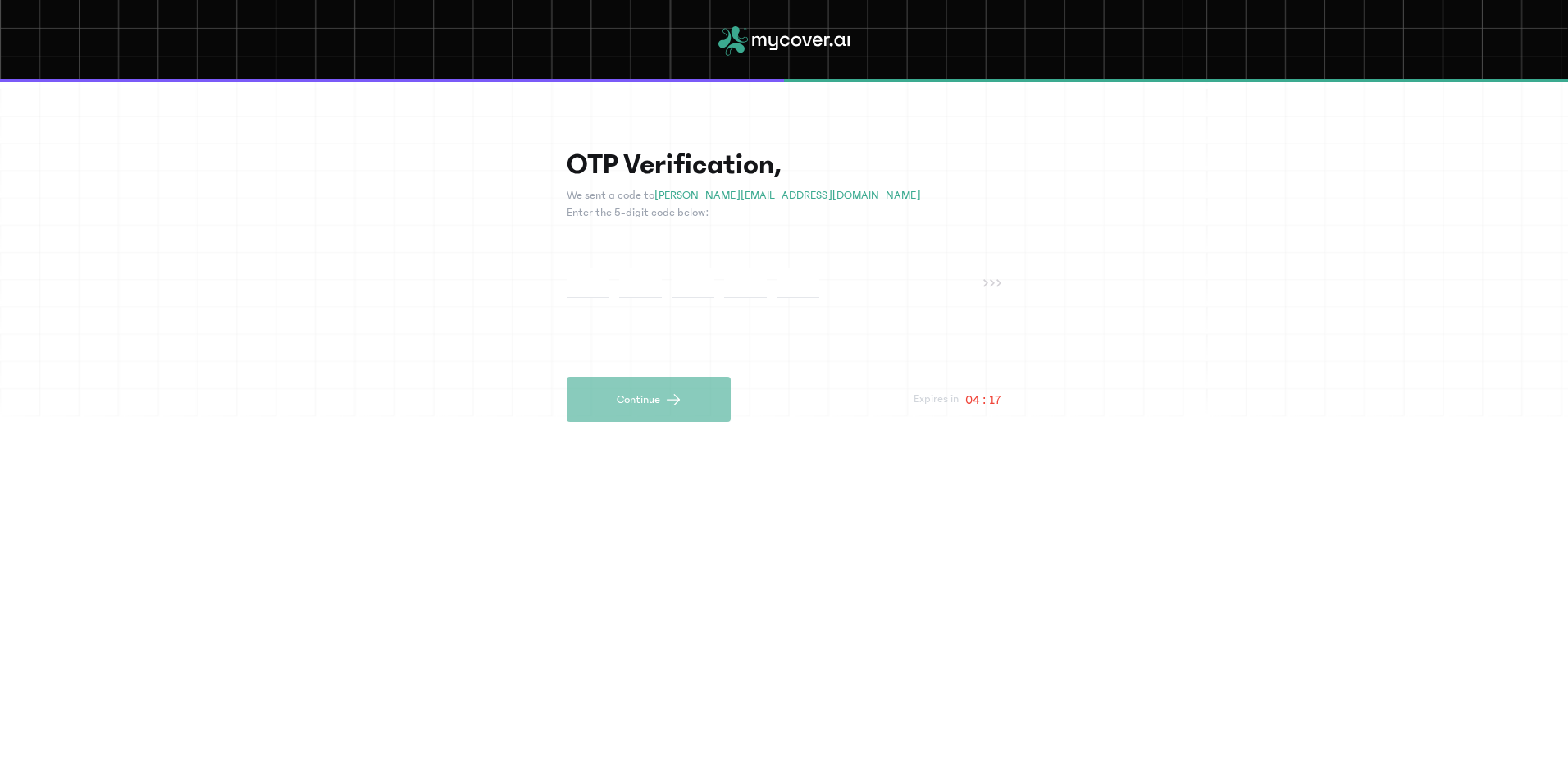
click at [985, 400] on p "04 : 17" at bounding box center [983, 400] width 36 height 19
drag, startPoint x: 985, startPoint y: 400, endPoint x: 1109, endPoint y: 468, distance: 141.4
click at [1109, 468] on div "OTP Verification, We sent a code to saheed.somoye@yahoo.com Enter the 5-digit c…" at bounding box center [784, 431] width 1568 height 700
click at [973, 399] on p "04 : 16" at bounding box center [983, 400] width 37 height 19
click at [973, 399] on p "04 : 15" at bounding box center [983, 400] width 37 height 19
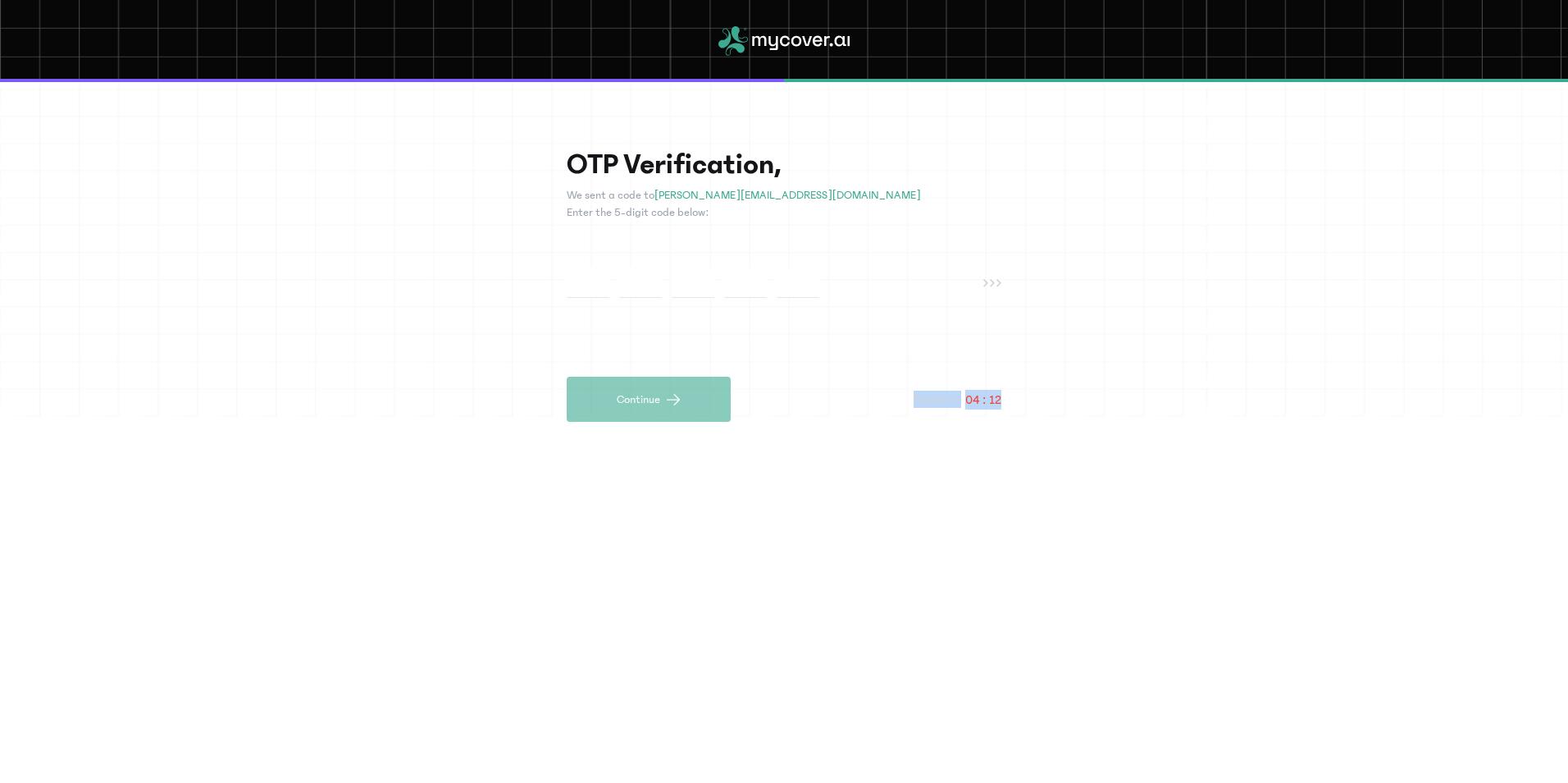
click at [911, 399] on div "Continue Expires in 04 : 12" at bounding box center [784, 399] width 435 height 45
drag, startPoint x: 911, startPoint y: 399, endPoint x: 961, endPoint y: 487, distance: 101.2
click at [961, 487] on div "OTP Verification, We sent a code to saheed.somoye@yahoo.com Enter the 5-digit c…" at bounding box center [784, 431] width 1568 height 700
click at [592, 280] on input "text" at bounding box center [588, 282] width 43 height 31
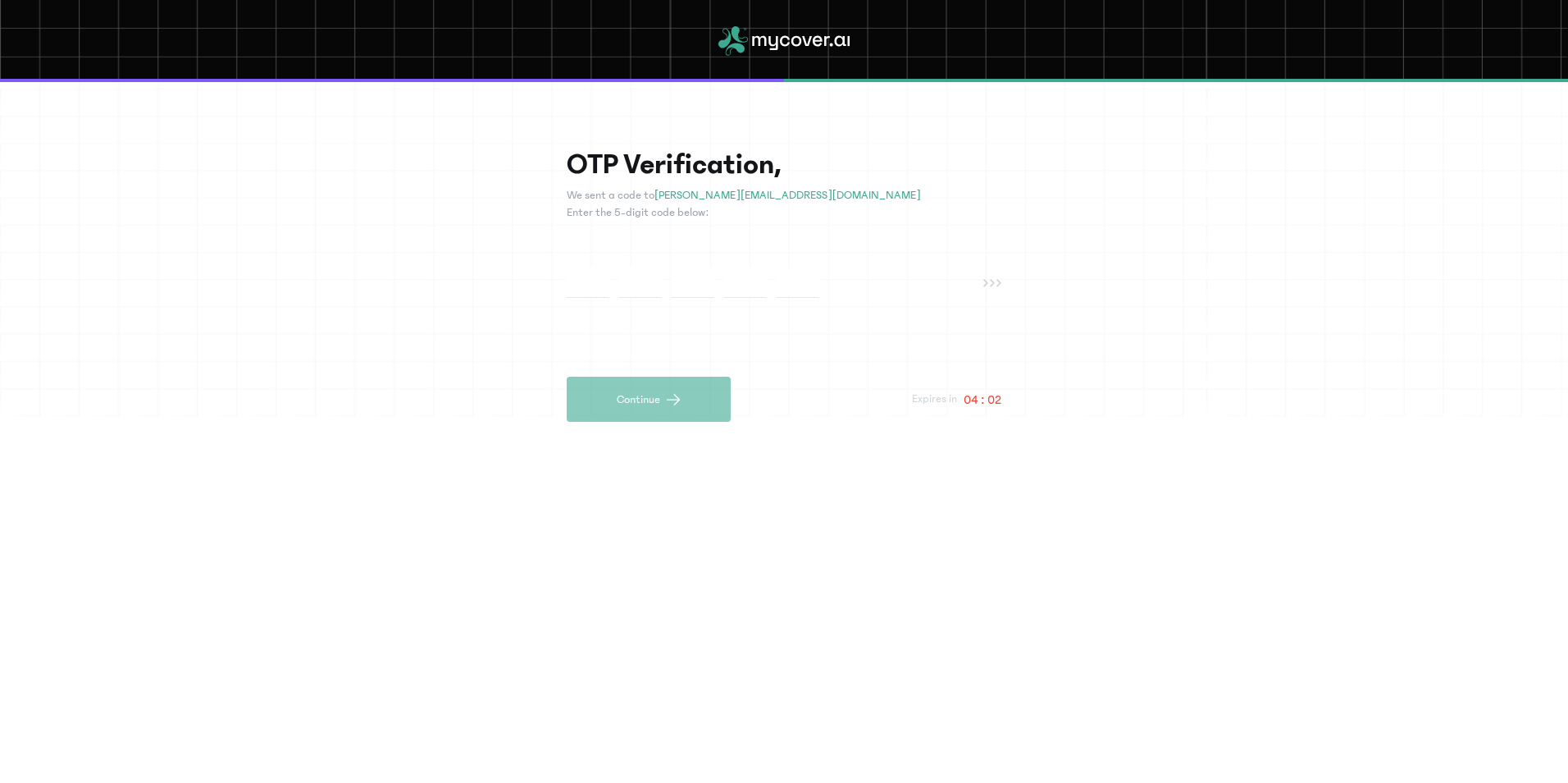
drag, startPoint x: 600, startPoint y: 288, endPoint x: 616, endPoint y: 291, distance: 16.3
click at [616, 291] on div at bounding box center [775, 282] width 416 height 31
type input "*"
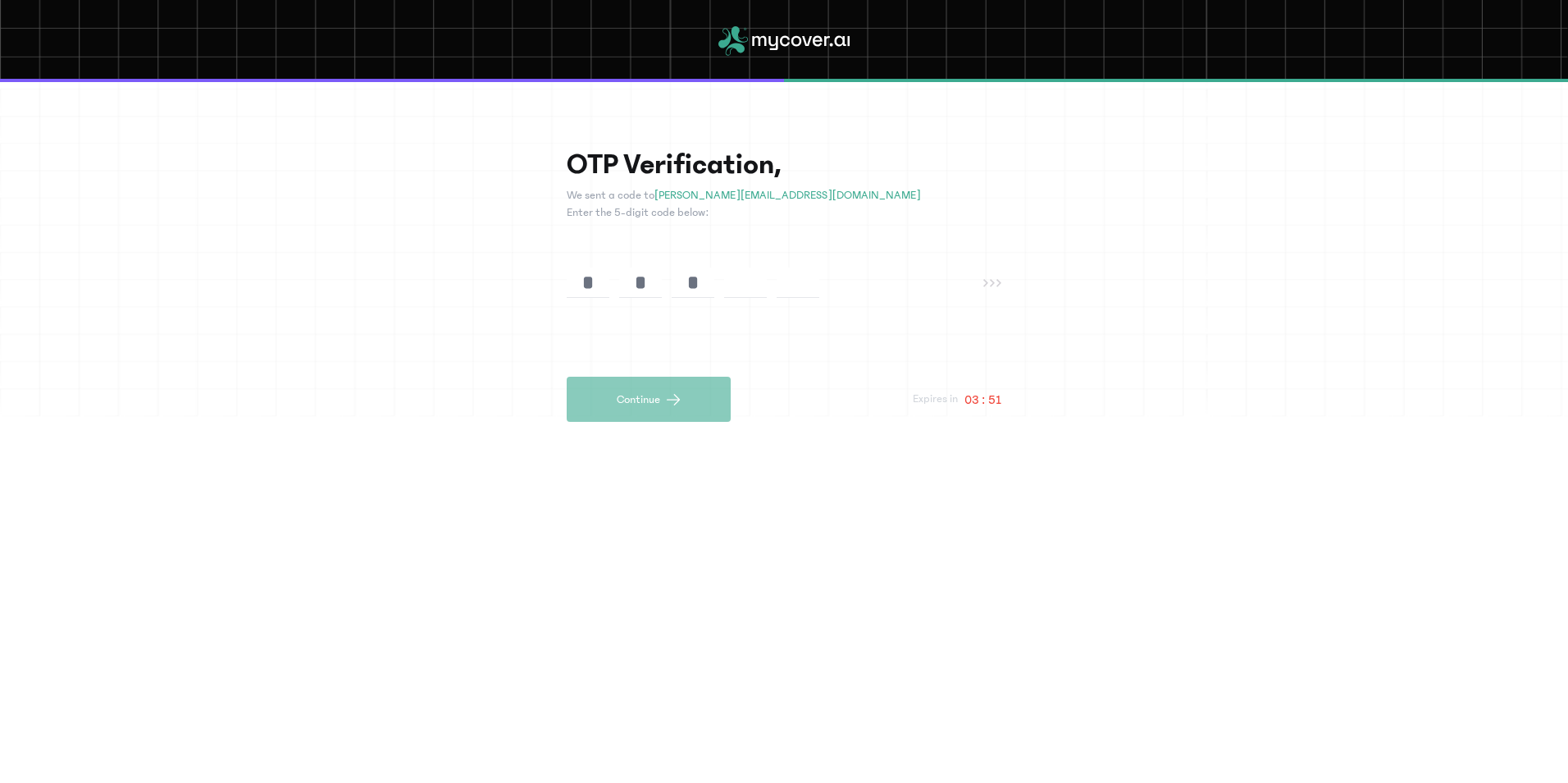
type input "*"
click at [802, 284] on input "*" at bounding box center [798, 282] width 43 height 31
type input "*"
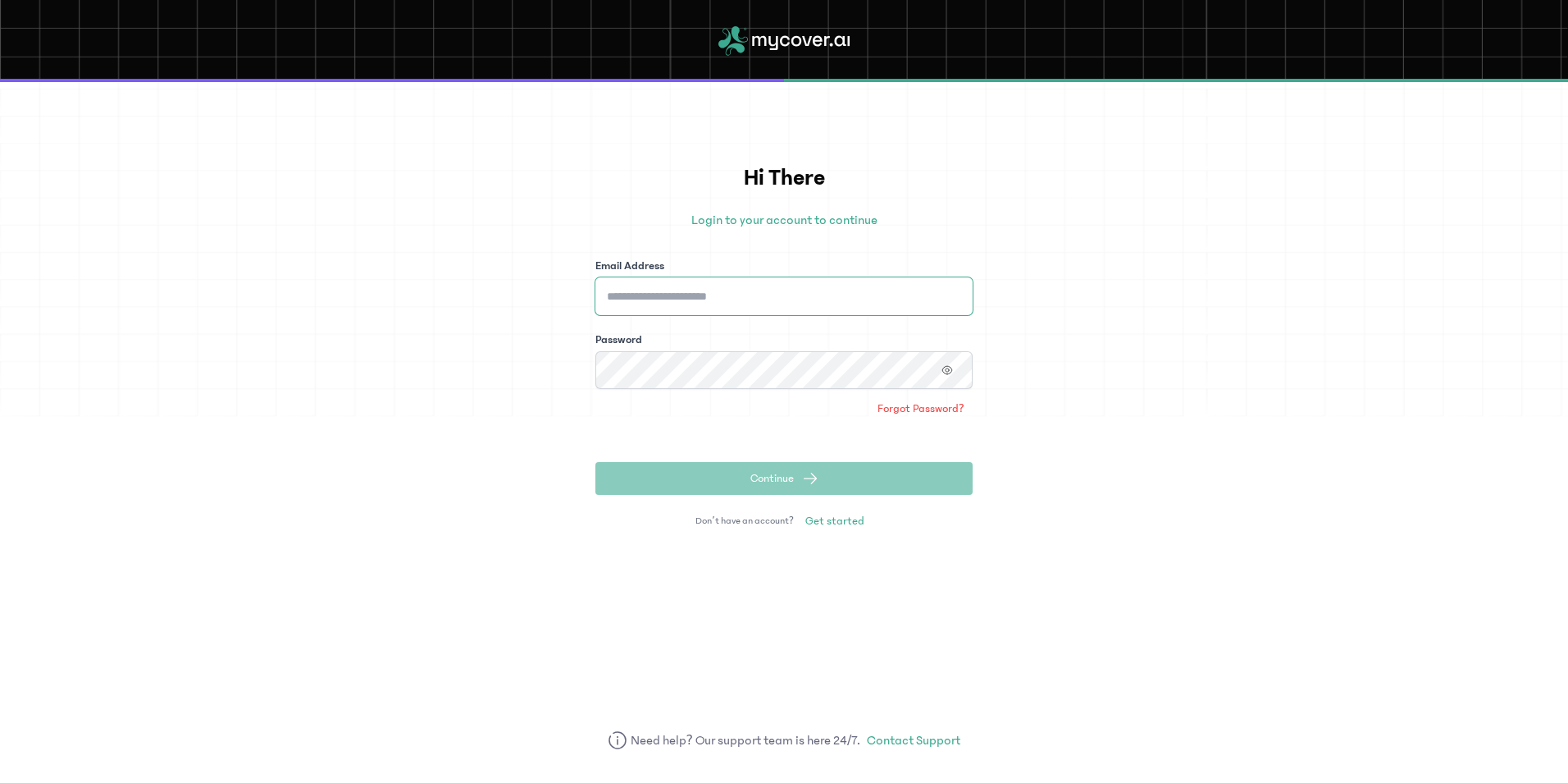
type input "**********"
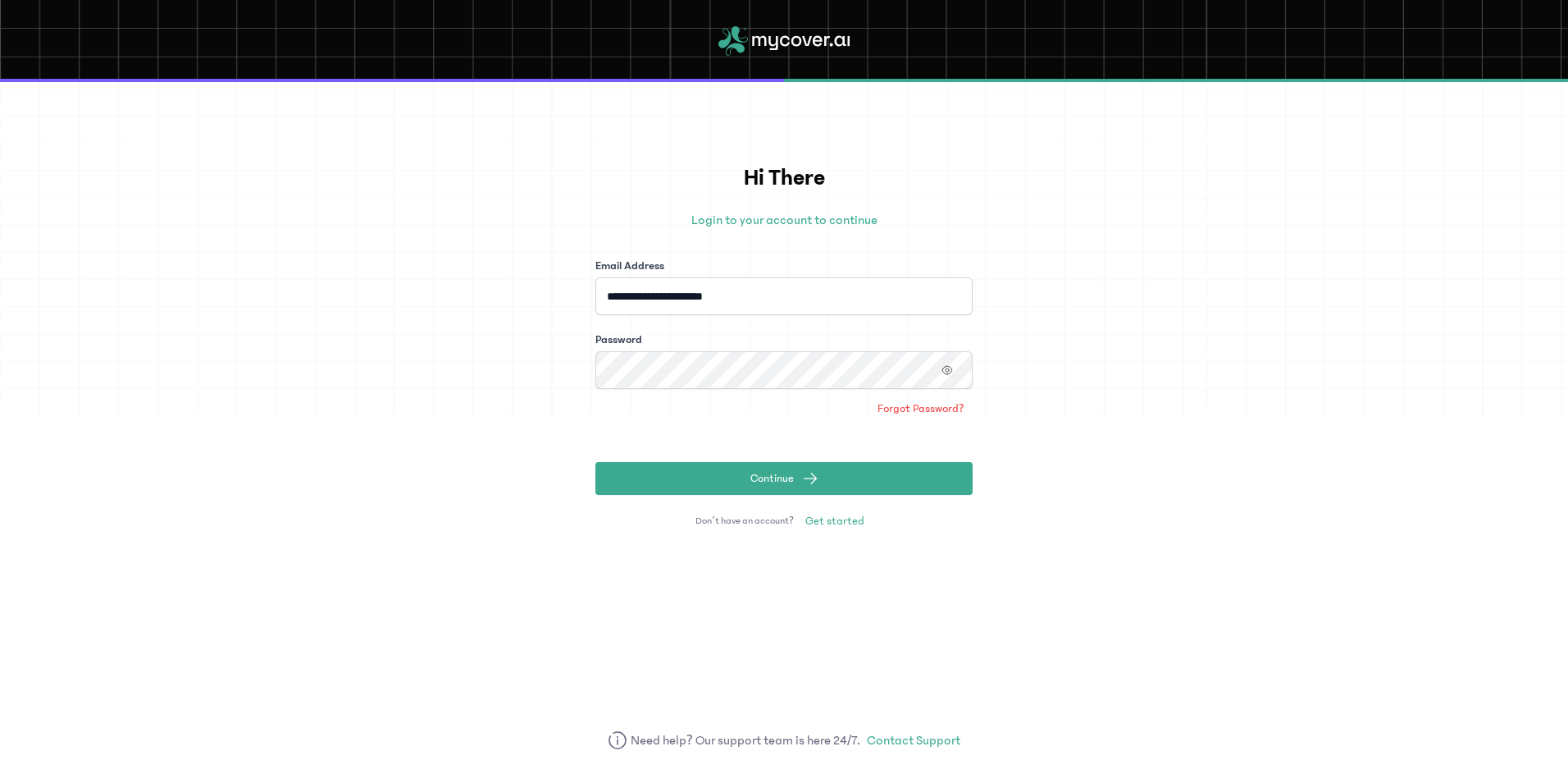
click at [959, 355] on span at bounding box center [948, 370] width 51 height 38
click at [952, 372] on icon "button" at bounding box center [947, 370] width 11 height 11
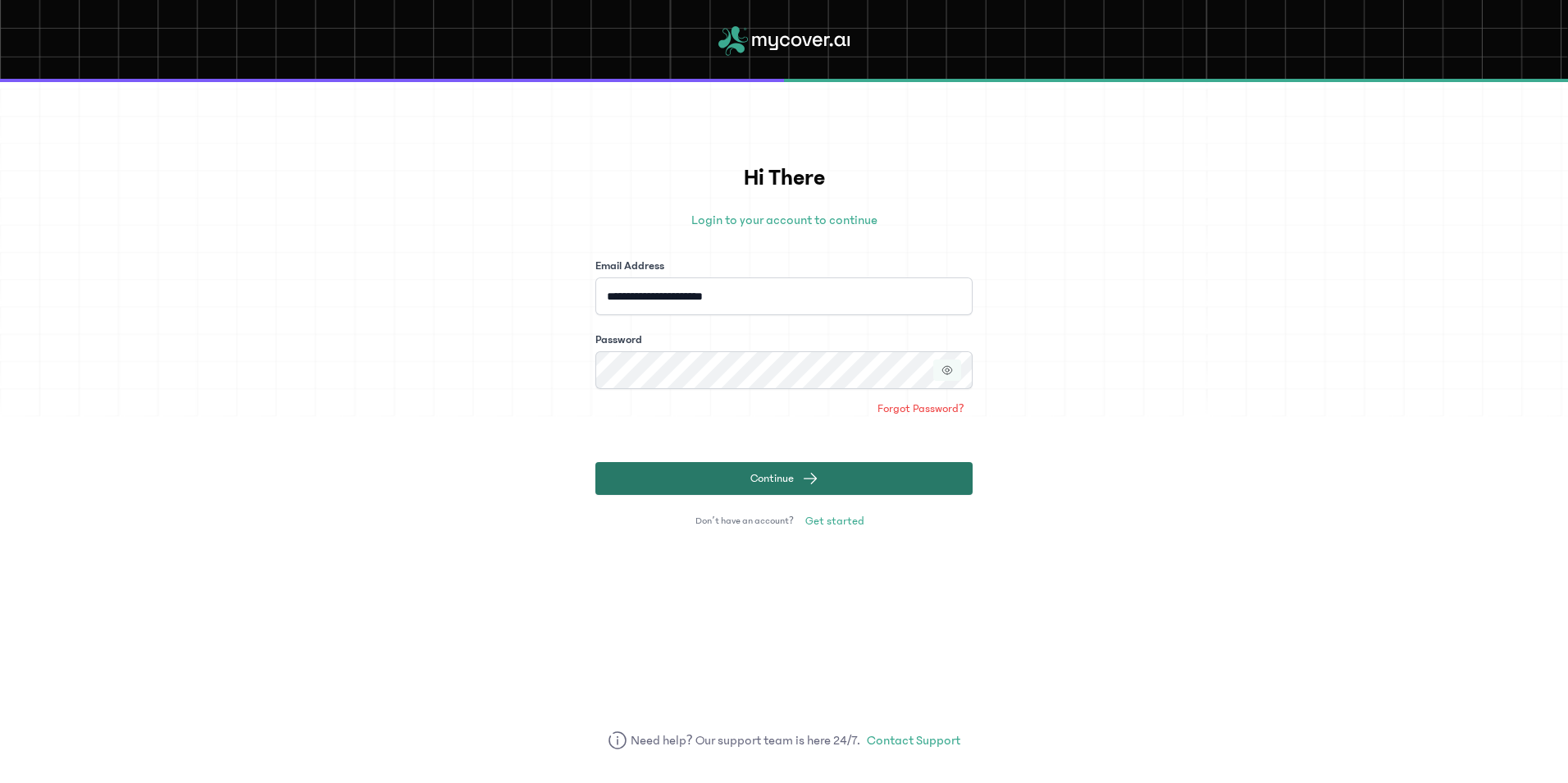
drag, startPoint x: 842, startPoint y: 482, endPoint x: 850, endPoint y: 479, distance: 8.5
click at [844, 482] on button "Continue" at bounding box center [784, 478] width 378 height 33
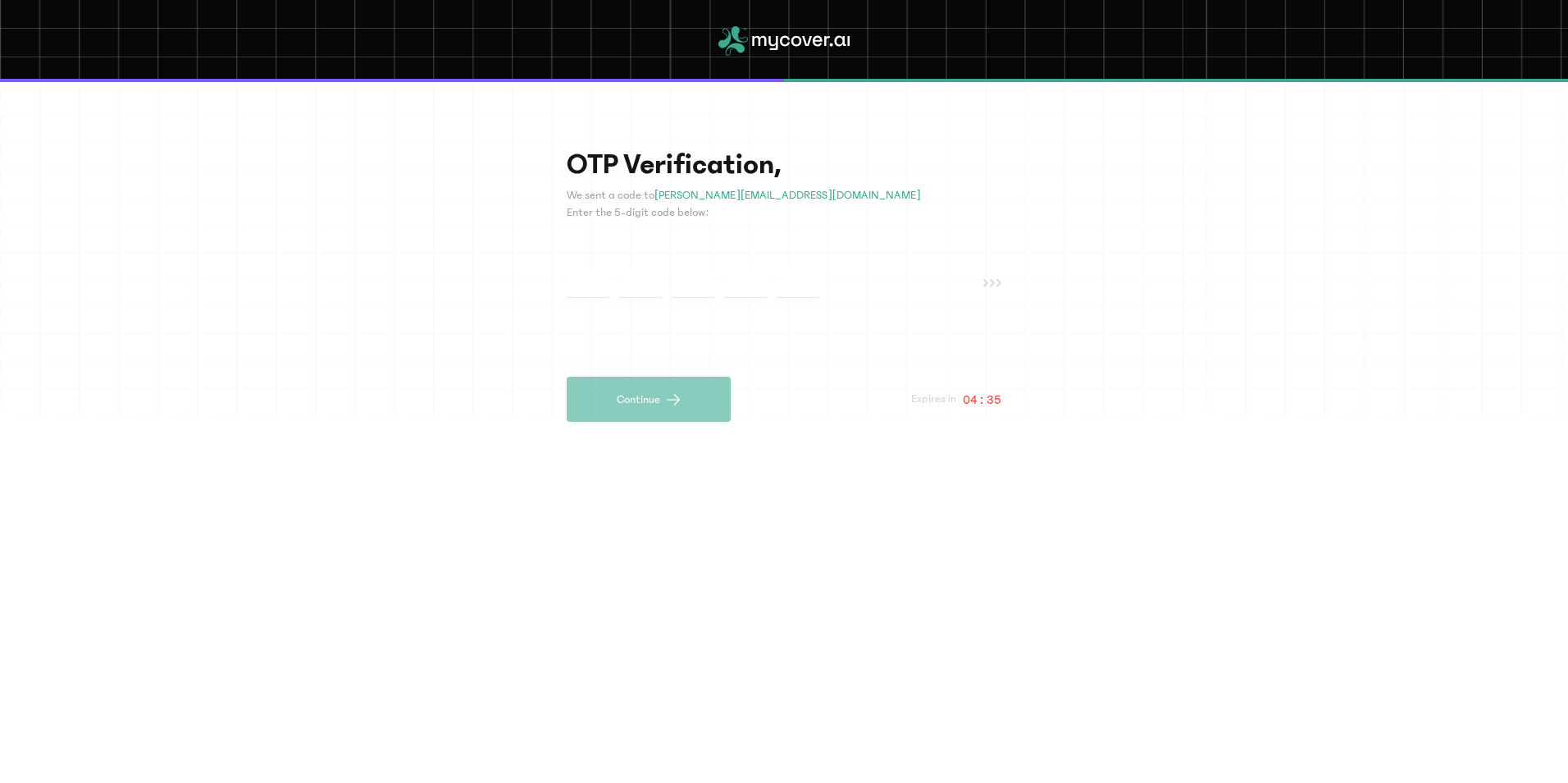
click at [575, 286] on input "text" at bounding box center [588, 282] width 43 height 31
type input "*"
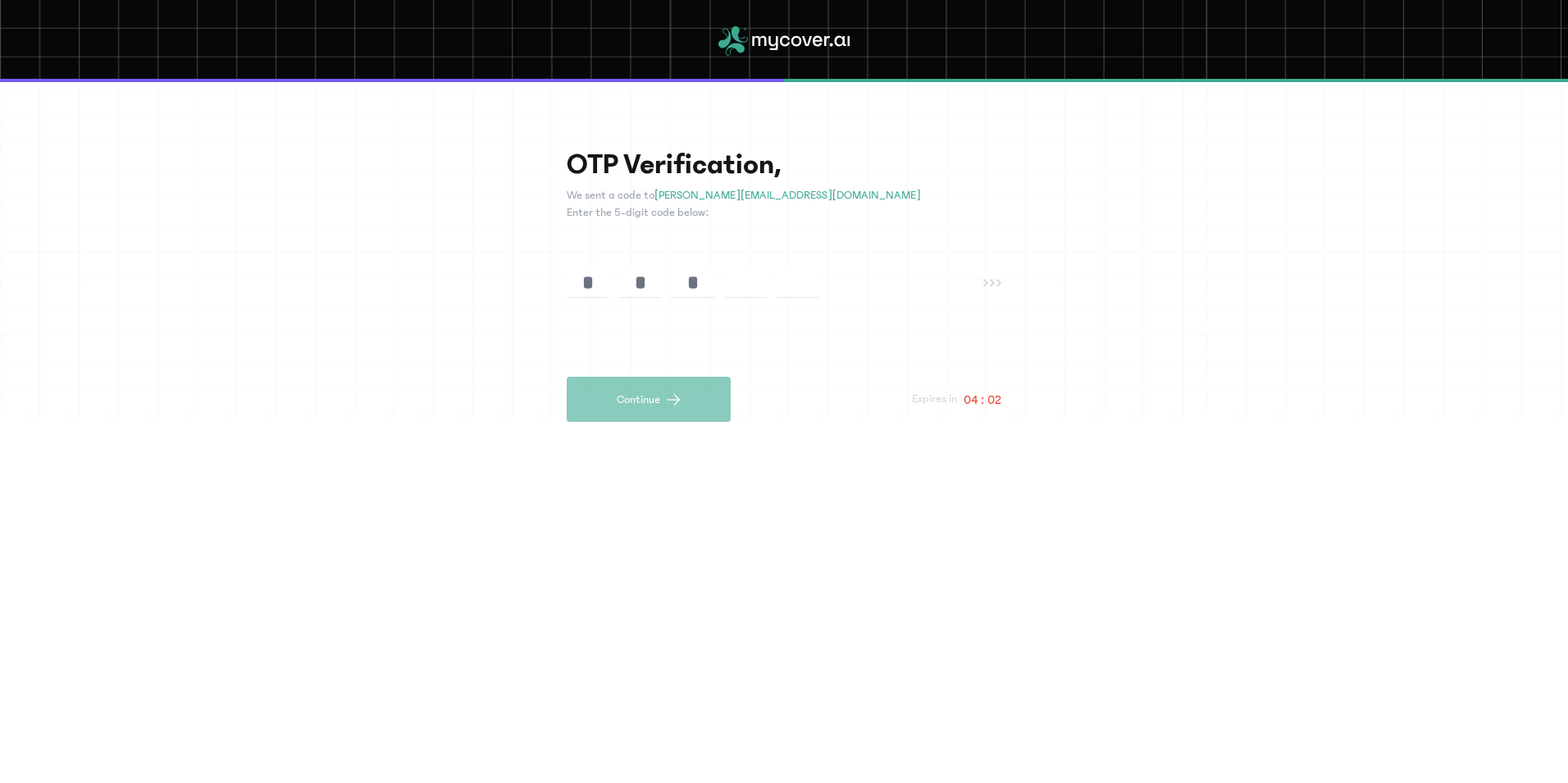
type input "*"
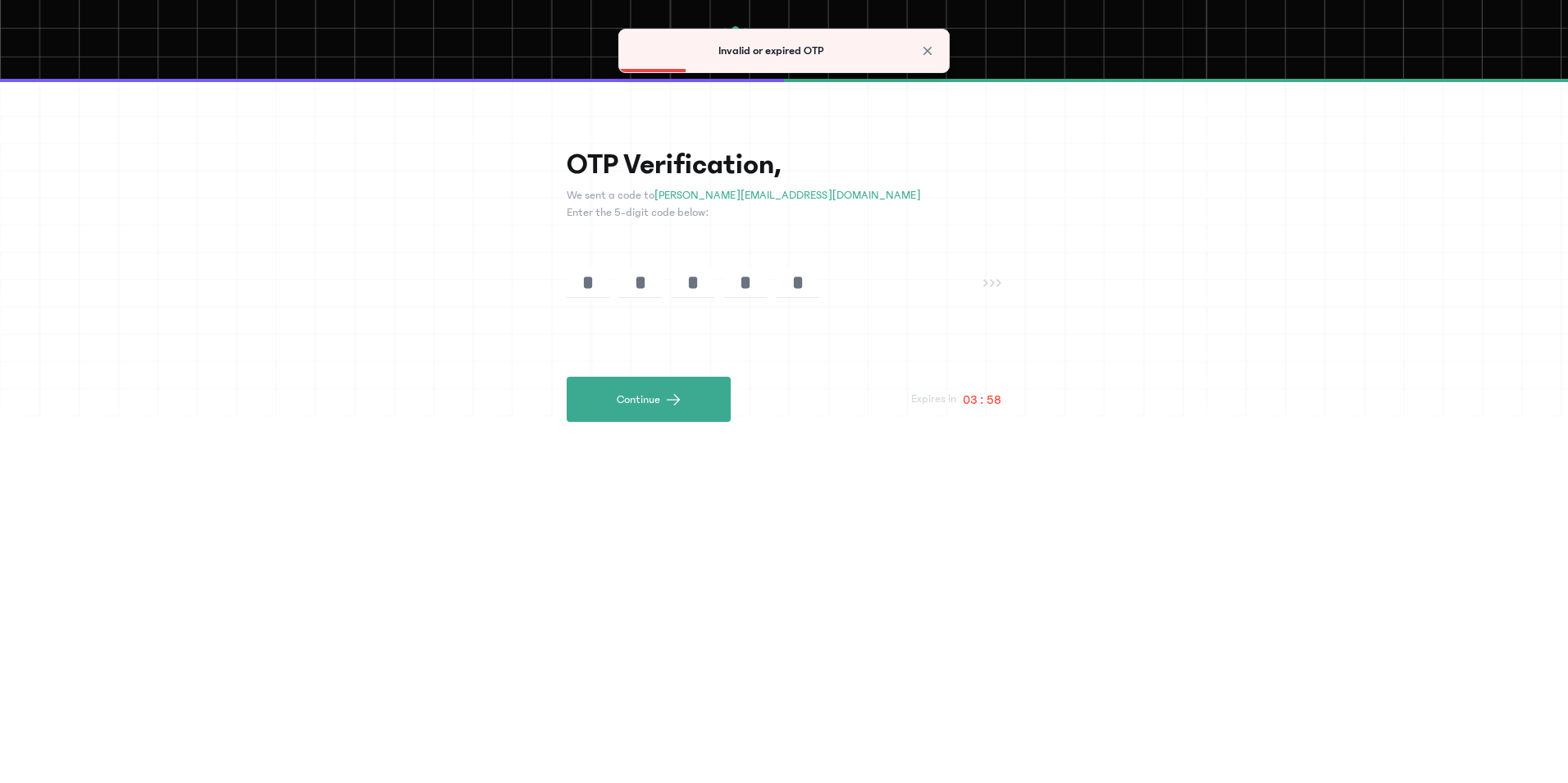
click at [813, 278] on input "*" at bounding box center [798, 282] width 43 height 31
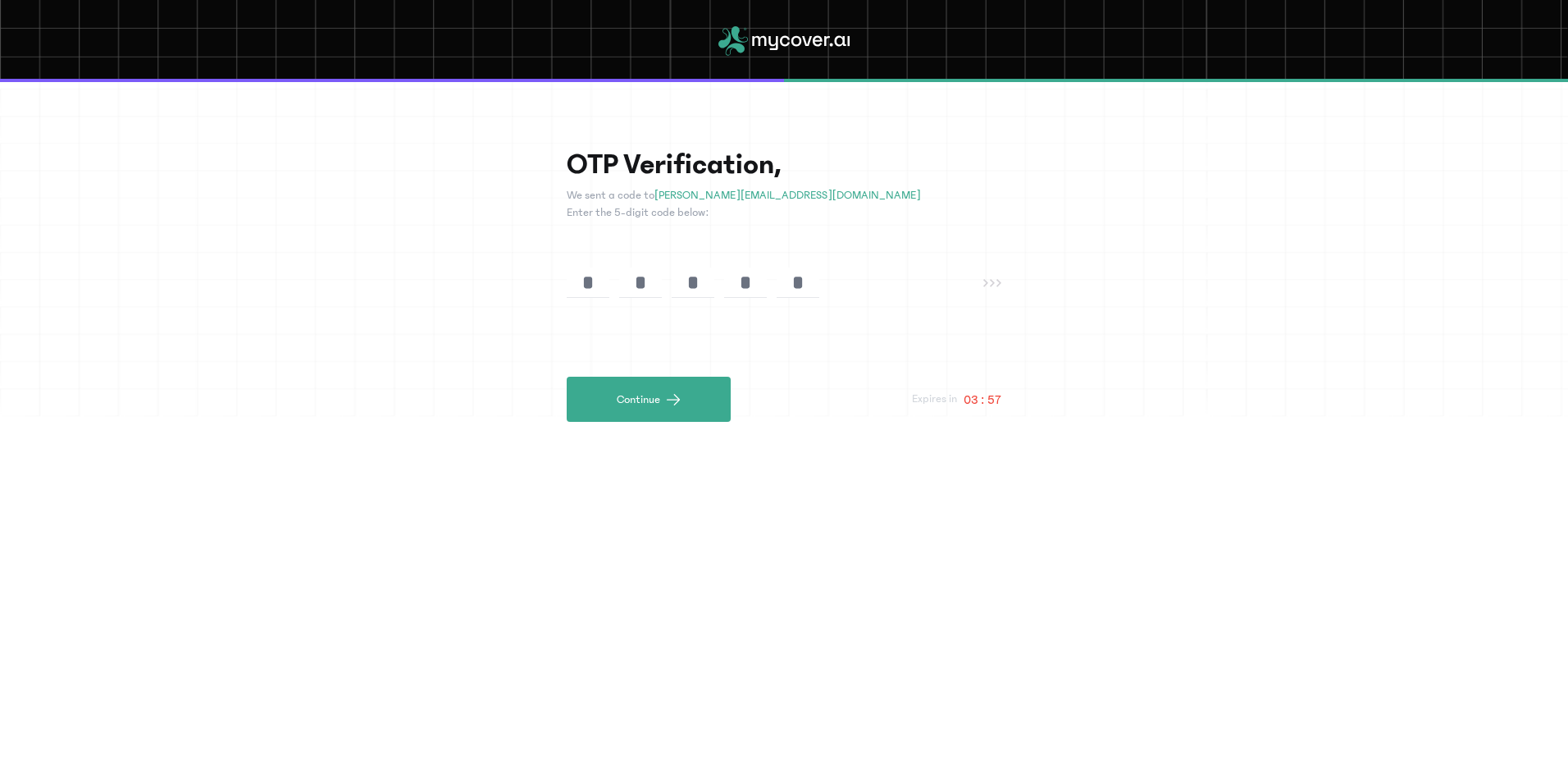
type input "*"
